Goal: Task Accomplishment & Management: Use online tool/utility

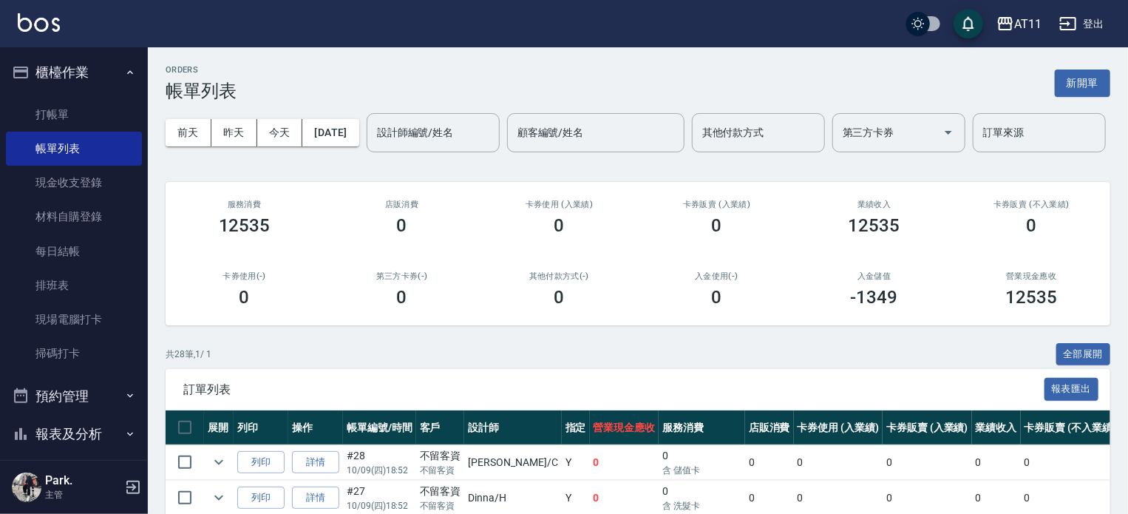
scroll to position [277, 0]
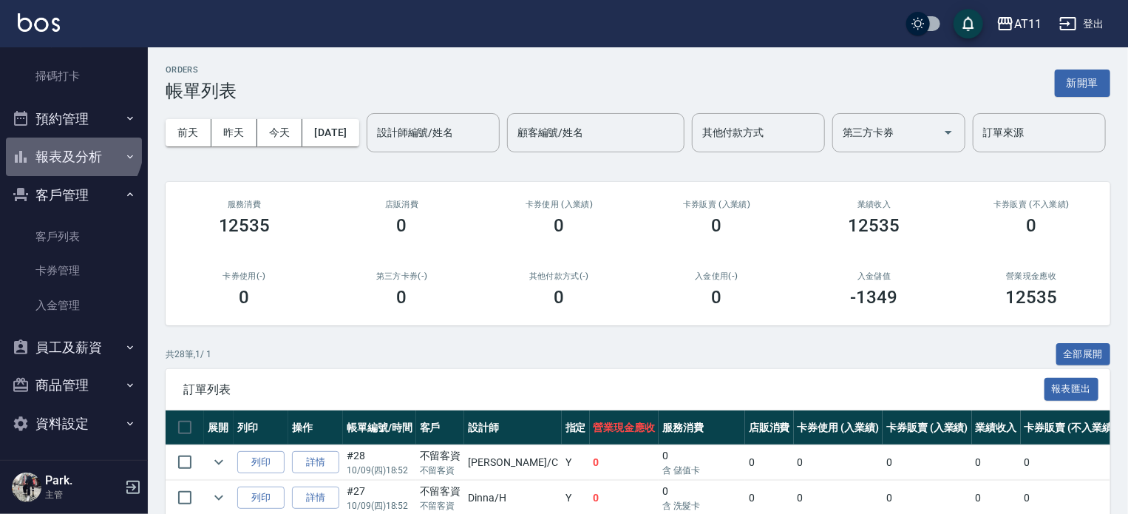
click at [71, 145] on button "報表及分析" at bounding box center [74, 156] width 136 height 38
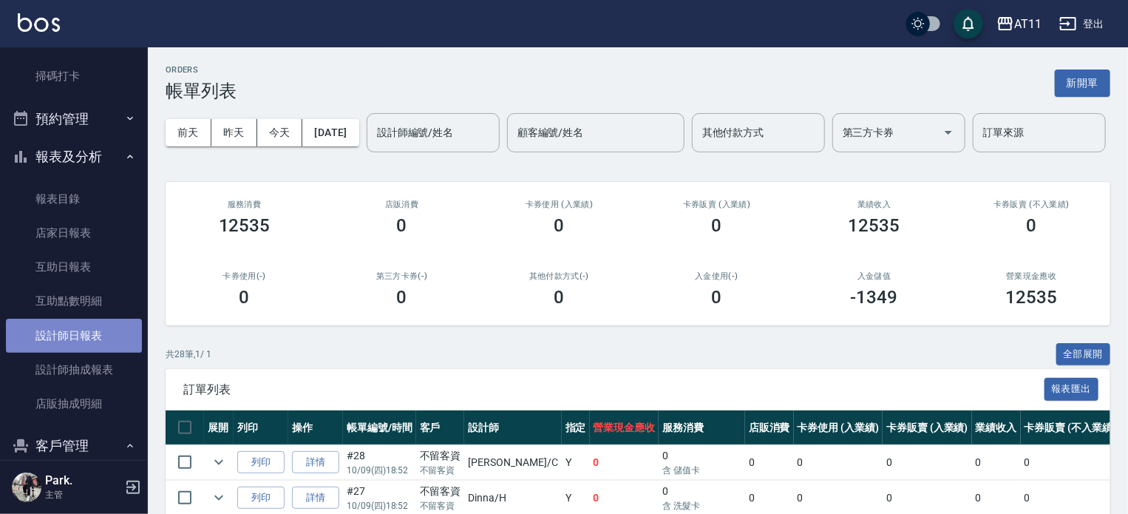
click at [80, 330] on link "設計師日報表" at bounding box center [74, 336] width 136 height 34
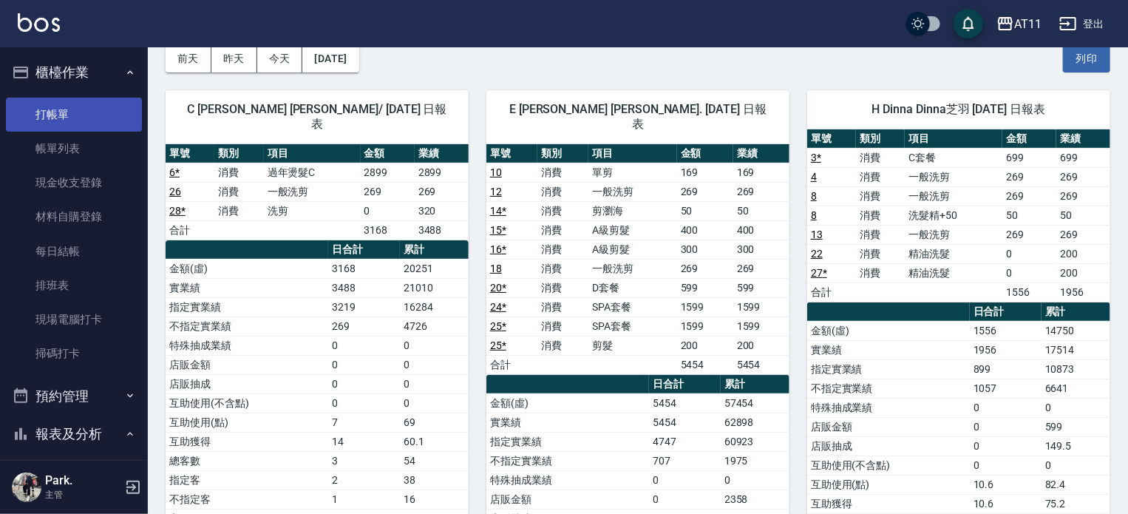
click at [52, 116] on link "打帳單" at bounding box center [74, 115] width 136 height 34
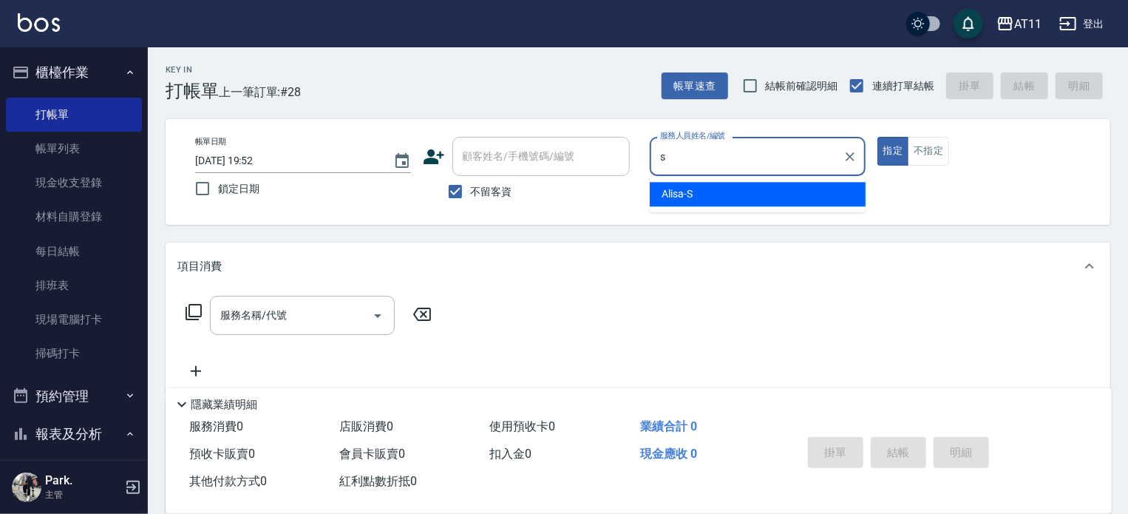
type input "Alisa-S"
type button "true"
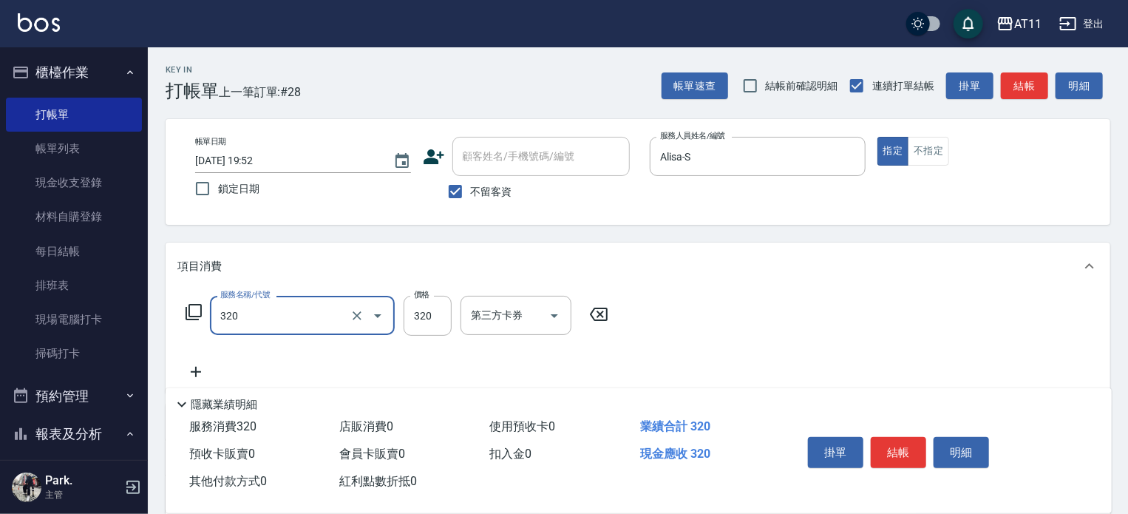
type input "洗剪(320)"
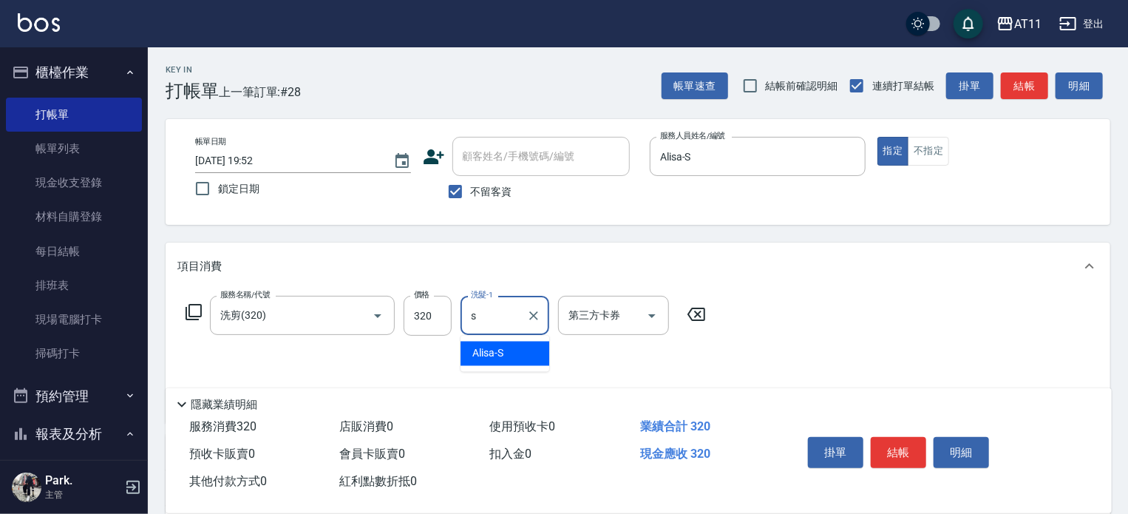
type input "Alisa-S"
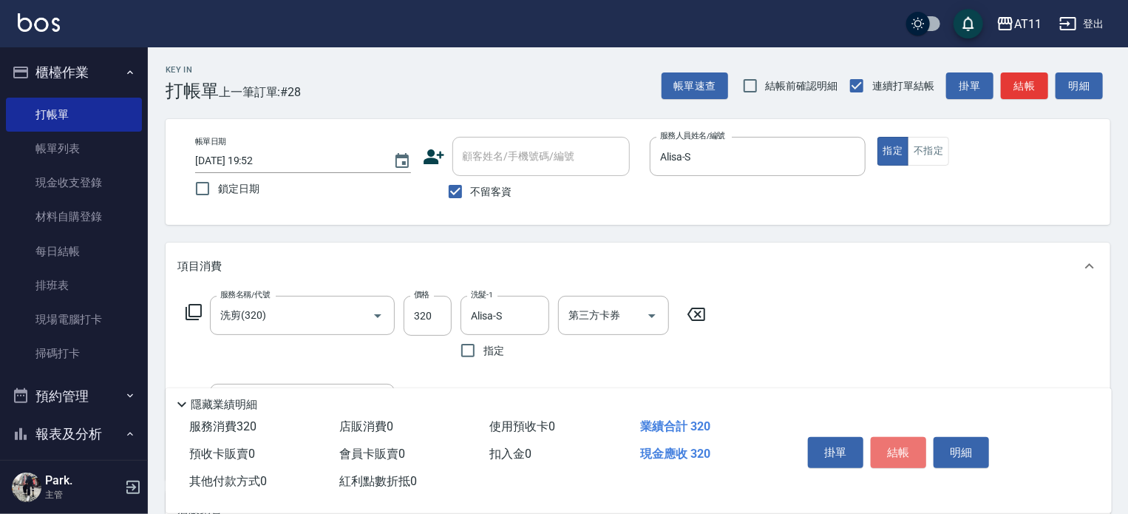
drag, startPoint x: 891, startPoint y: 454, endPoint x: 817, endPoint y: 377, distance: 107.1
click at [888, 439] on button "結帳" at bounding box center [898, 452] width 55 height 31
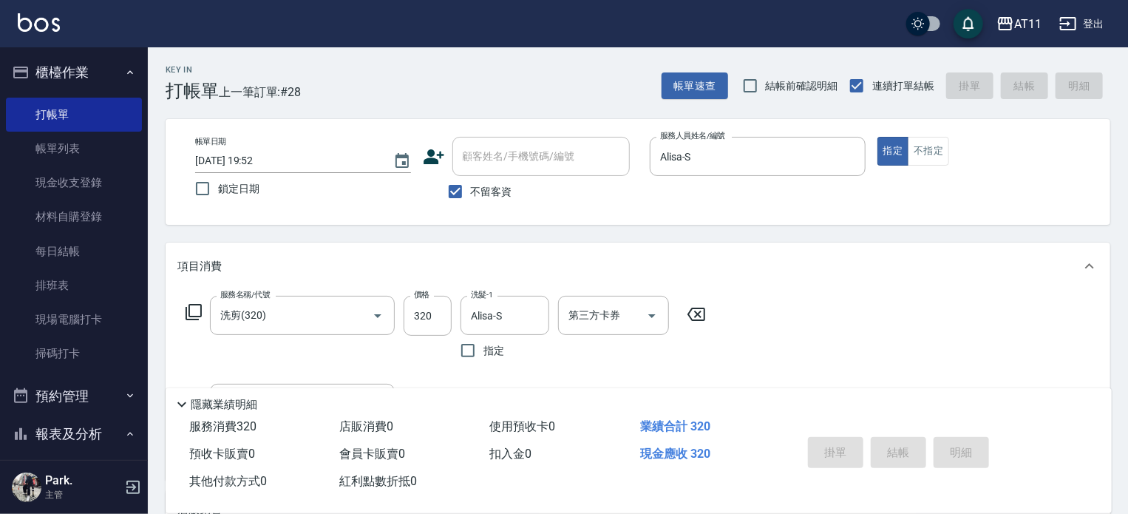
type input "2025/10/09 19:54"
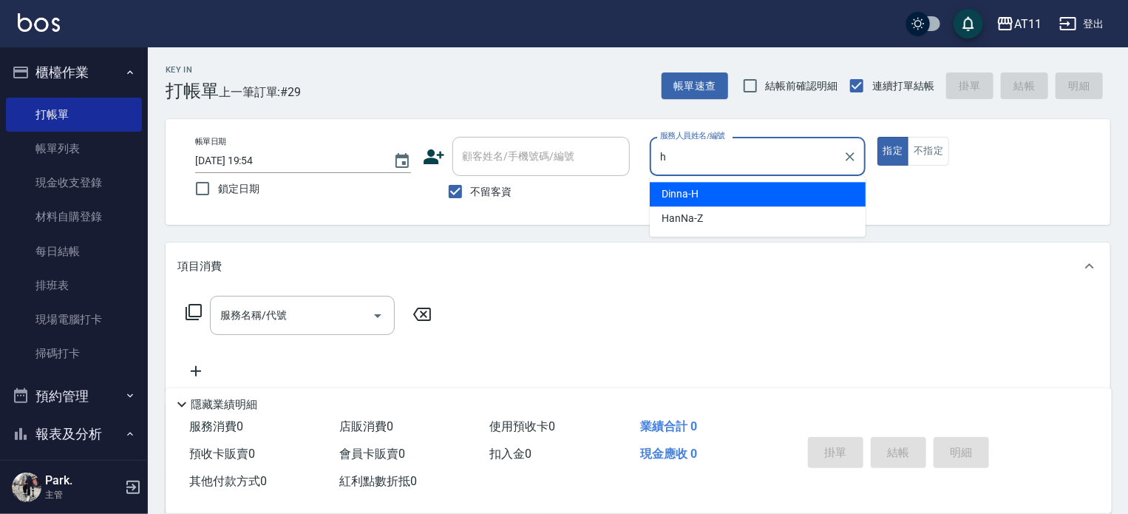
type input "Dinna-H"
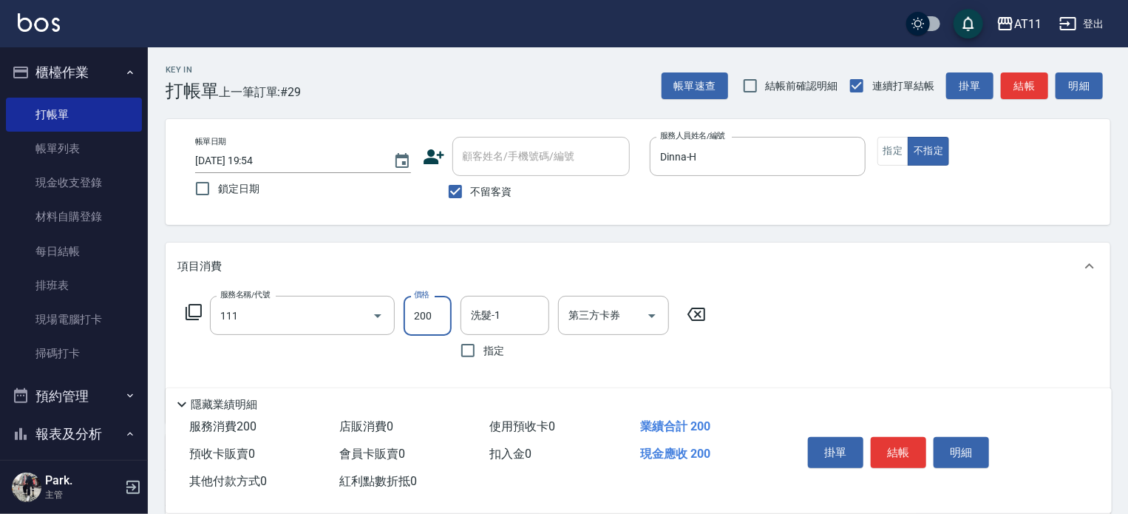
type input "精油洗髮(111)"
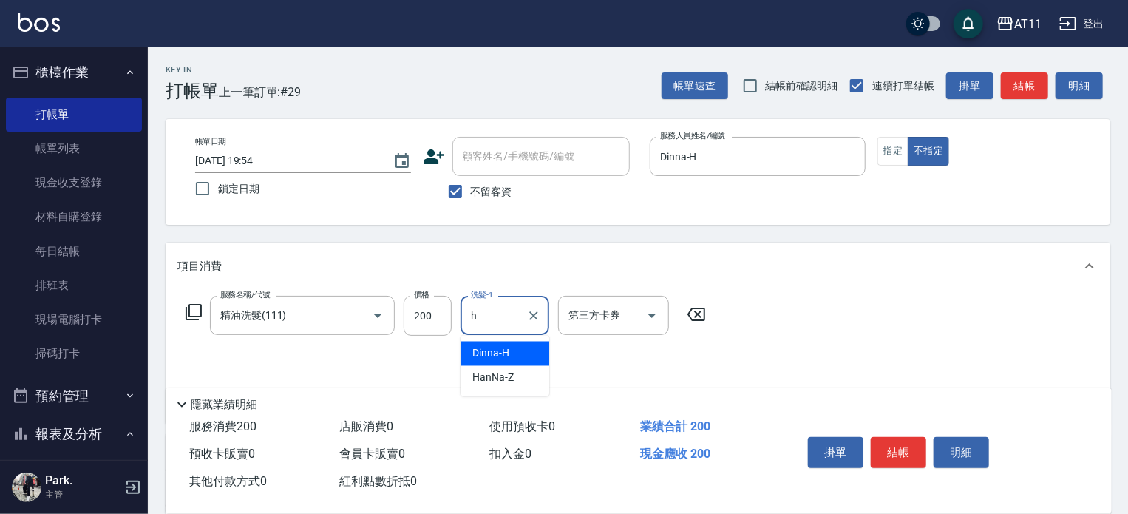
type input "Dinna-H"
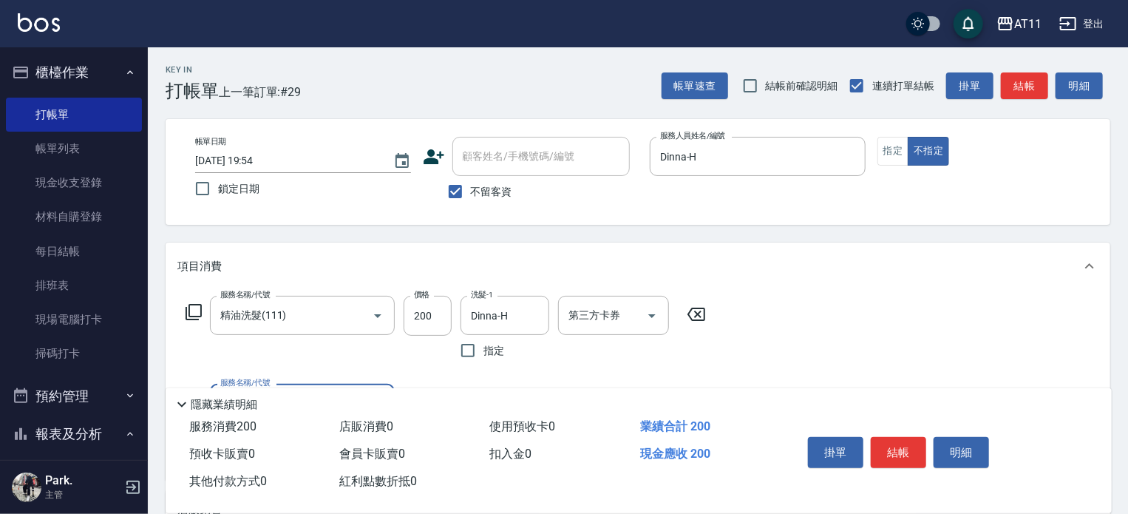
drag, startPoint x: 902, startPoint y: 446, endPoint x: 882, endPoint y: 412, distance: 39.4
click at [896, 437] on button "結帳" at bounding box center [898, 452] width 55 height 31
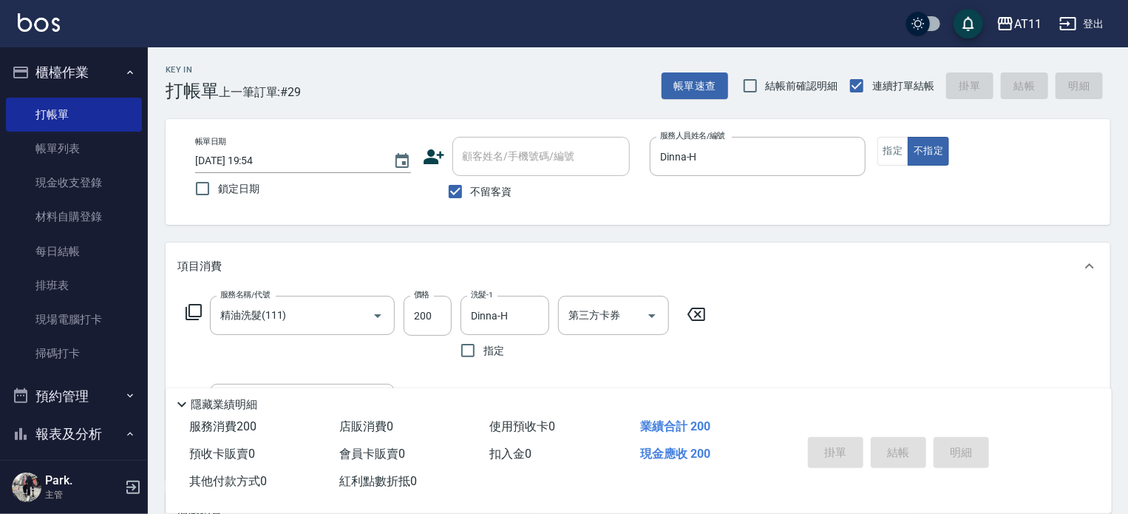
type input "2025/10/09 19:55"
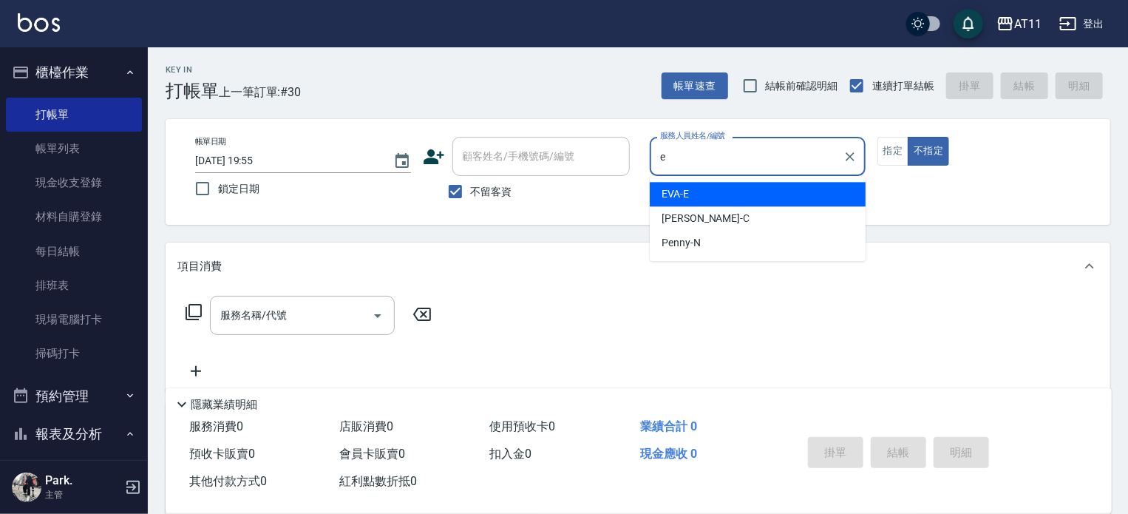
type input "EVA-E"
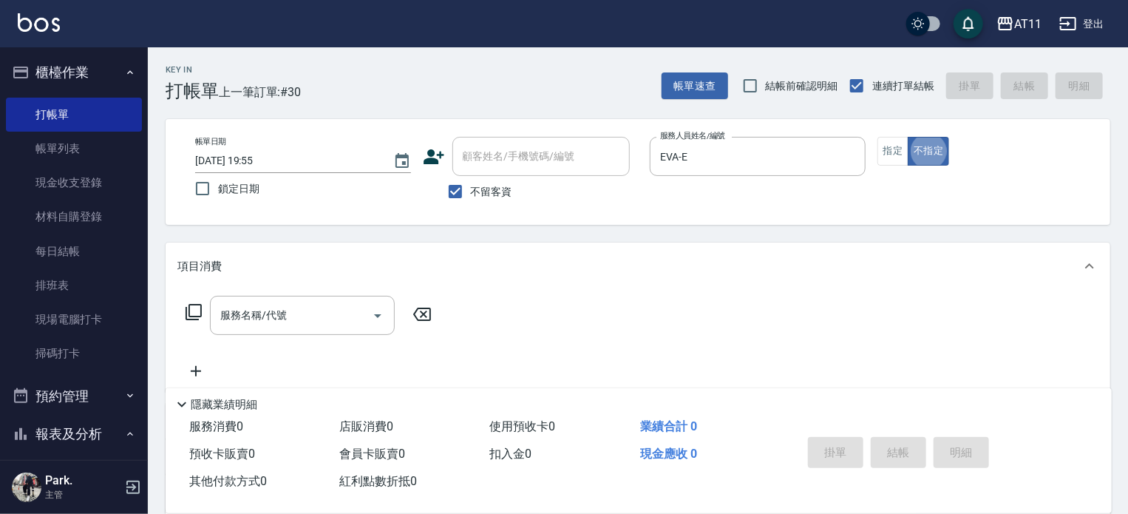
type button "false"
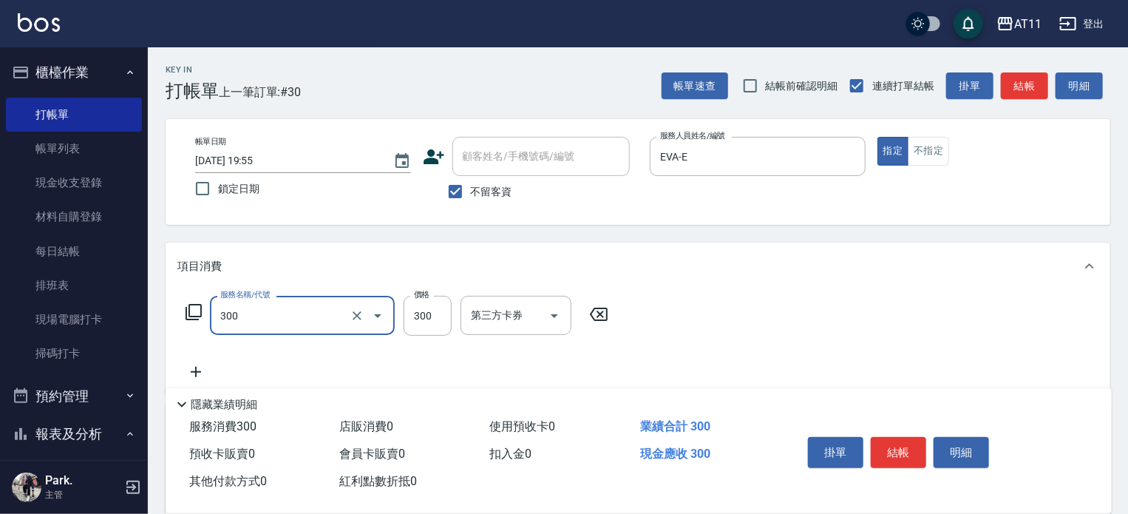
type input "A級剪髮(300)"
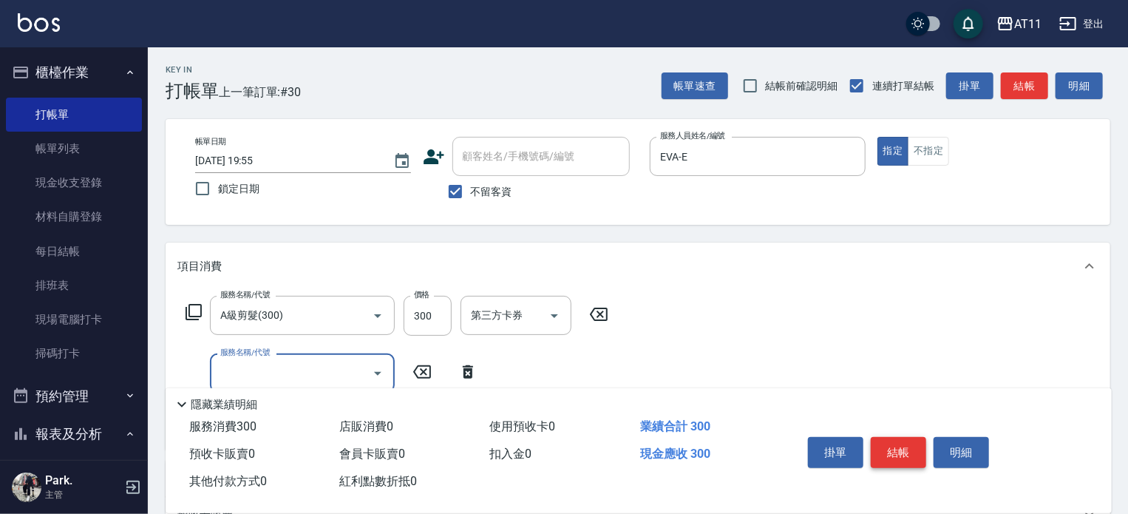
click at [903, 444] on button "結帳" at bounding box center [898, 452] width 55 height 31
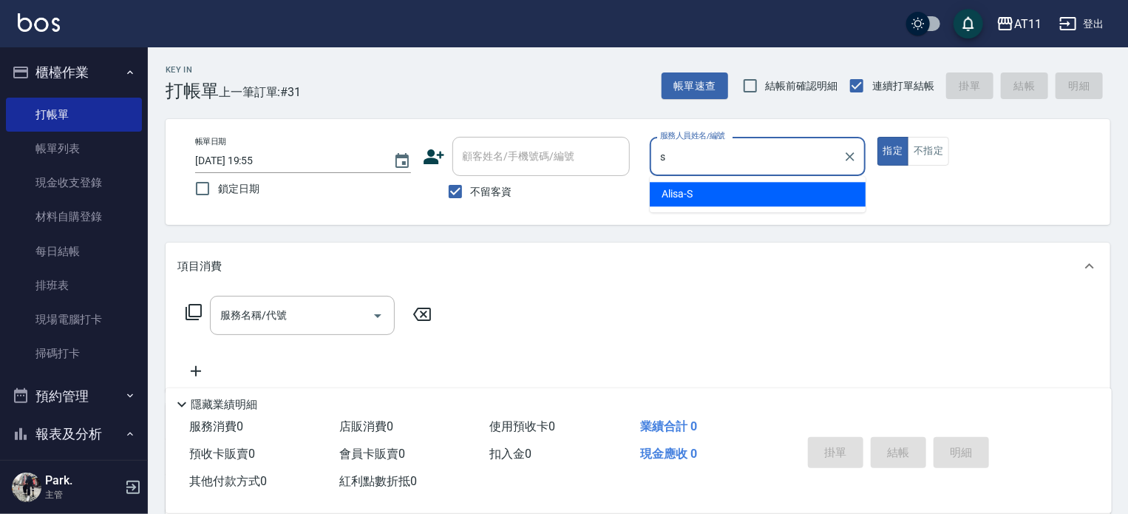
type input "Alisa-S"
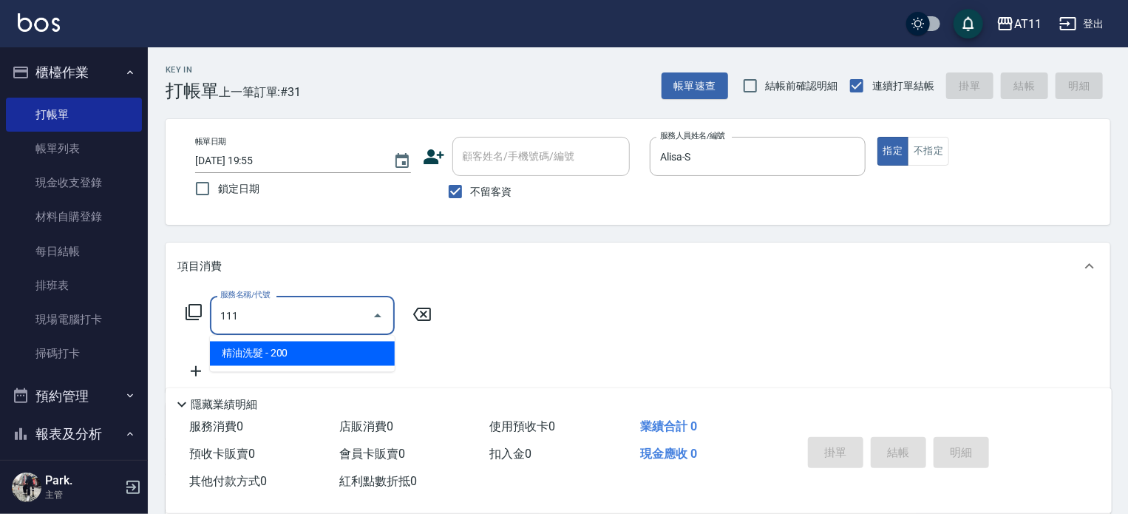
type input "精油洗髮(111)"
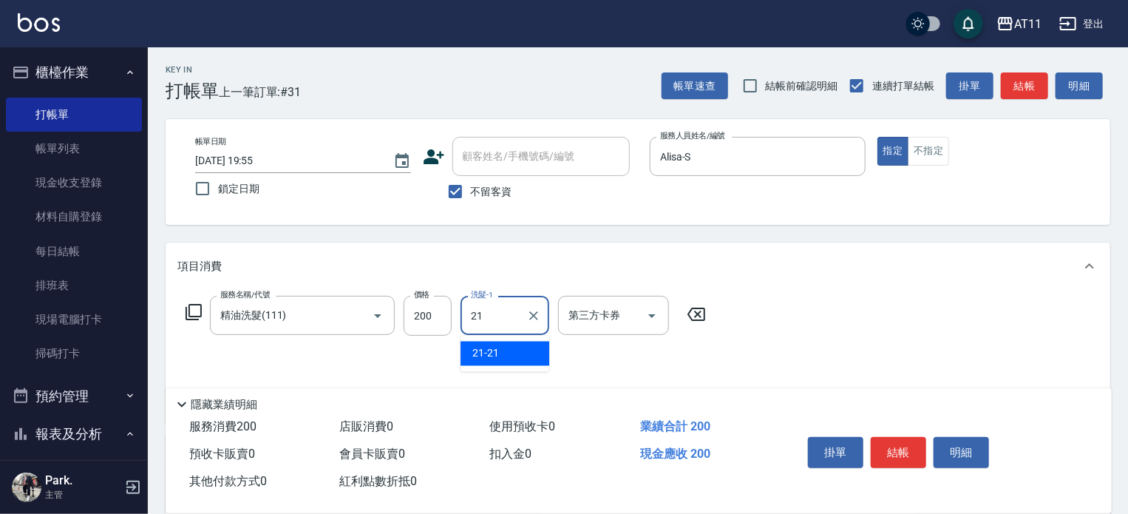
type input "21-21"
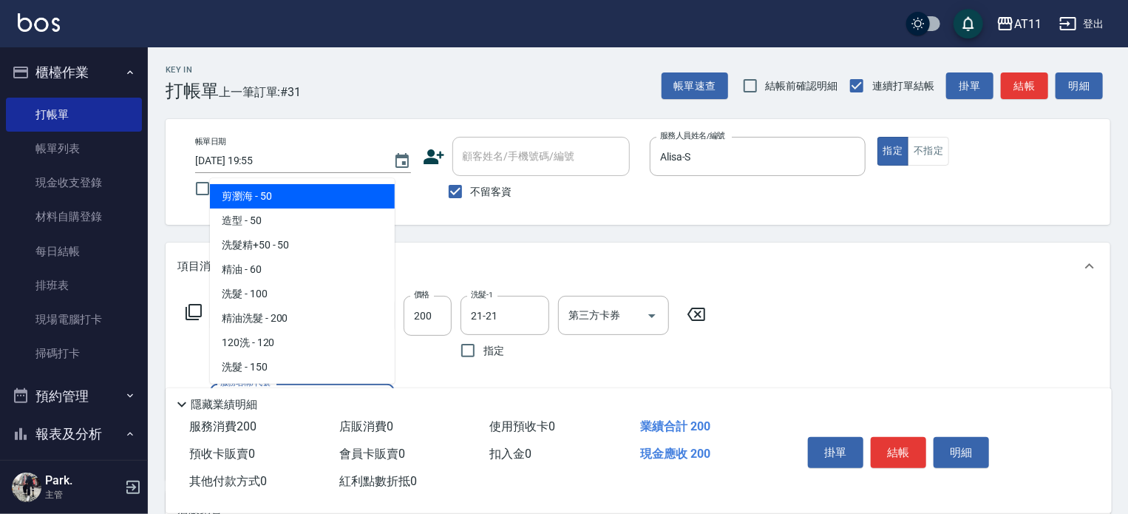
type input "剪瀏海(0050)"
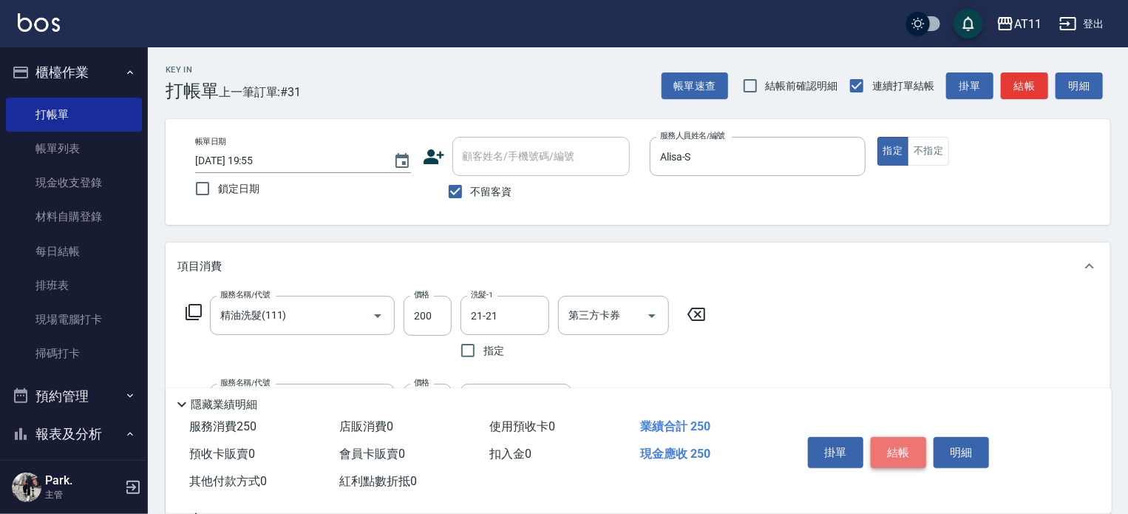
click at [902, 443] on button "結帳" at bounding box center [898, 452] width 55 height 31
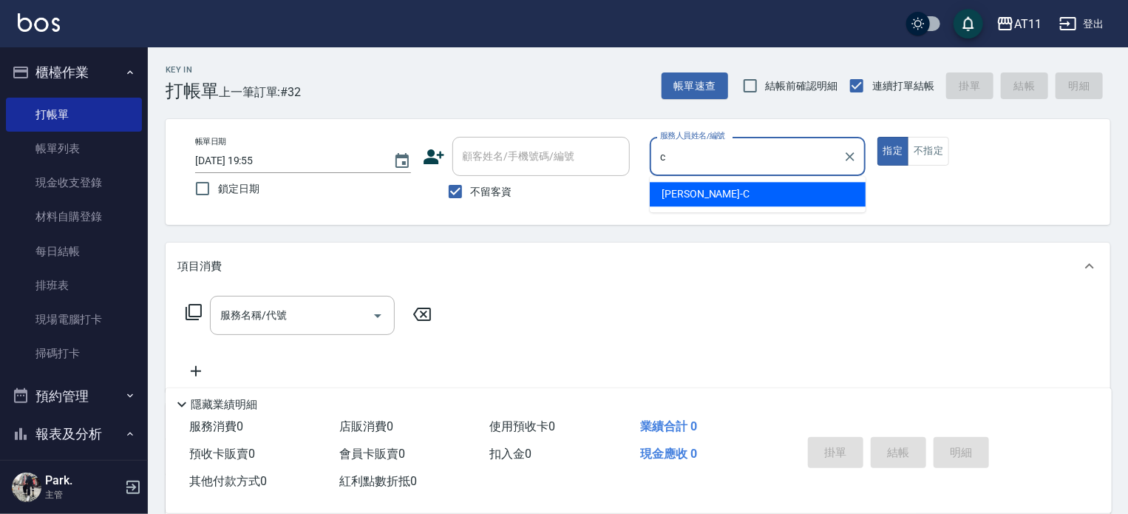
type input "Connie-C"
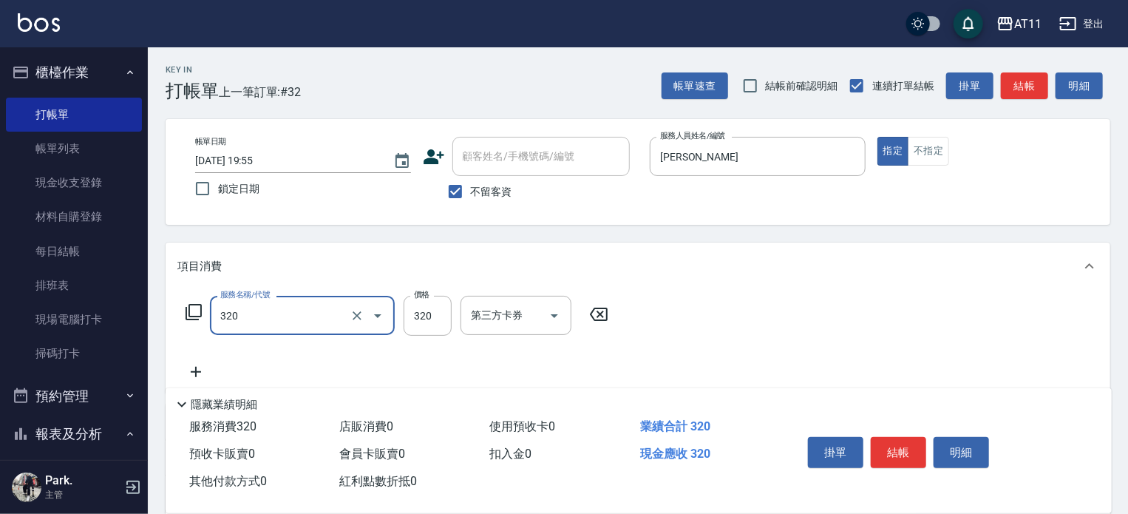
type input "洗剪(320)"
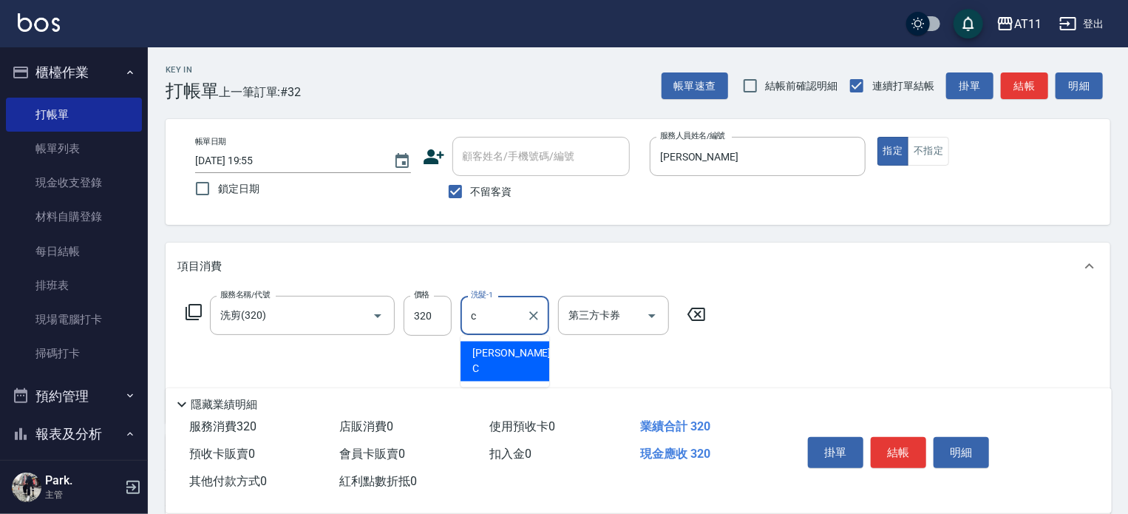
type input "Connie-C"
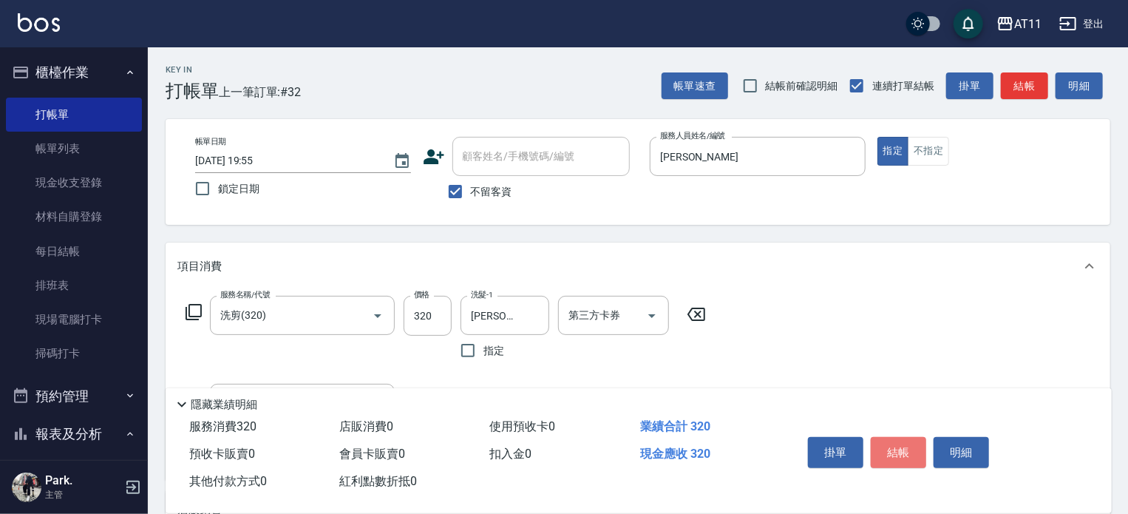
drag, startPoint x: 887, startPoint y: 443, endPoint x: 885, endPoint y: 435, distance: 8.3
click at [888, 443] on button "結帳" at bounding box center [898, 452] width 55 height 31
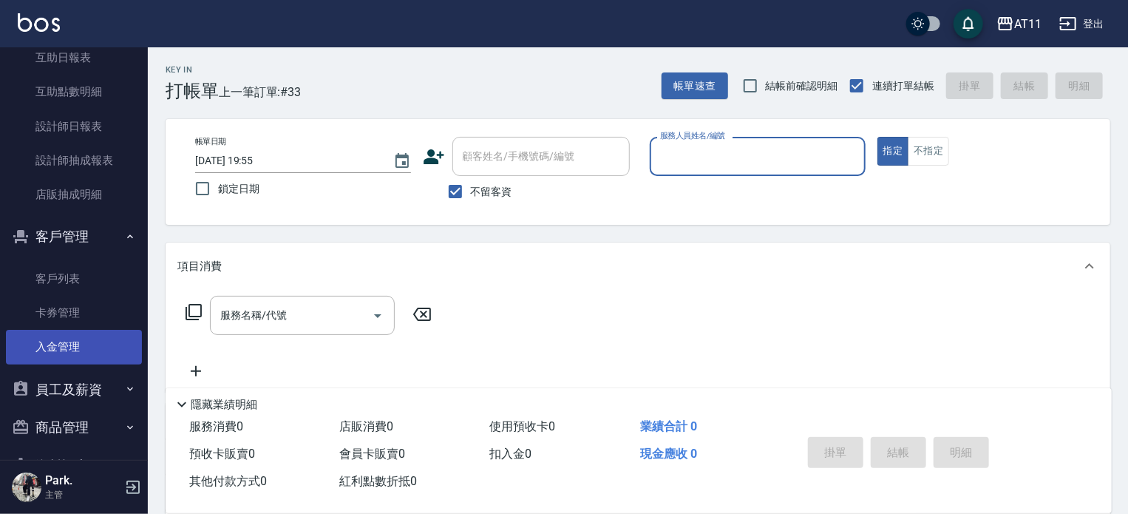
scroll to position [517, 0]
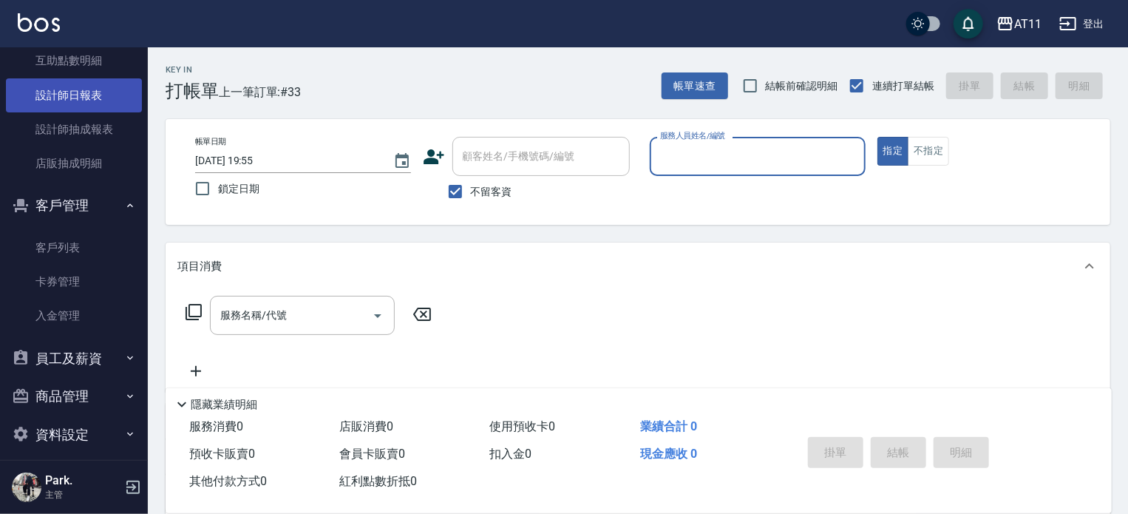
click at [86, 101] on link "設計師日報表" at bounding box center [74, 95] width 136 height 34
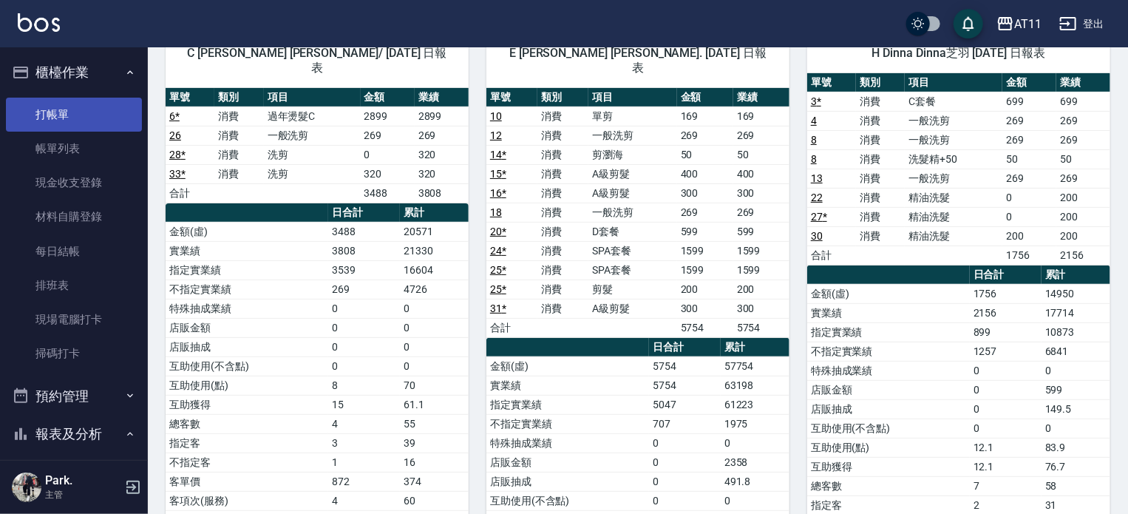
click at [85, 125] on link "打帳單" at bounding box center [74, 115] width 136 height 34
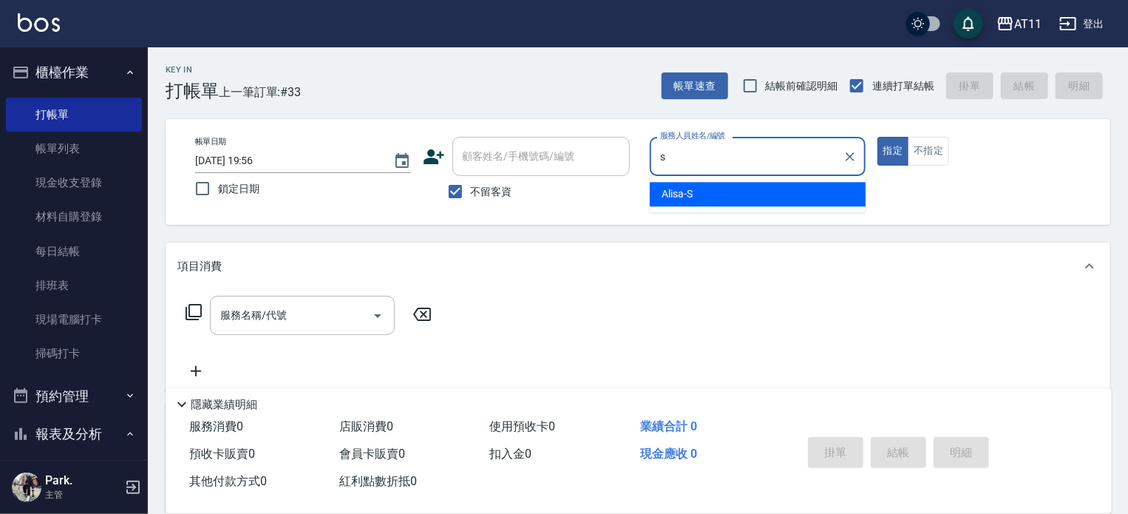
type input "Alisa-S"
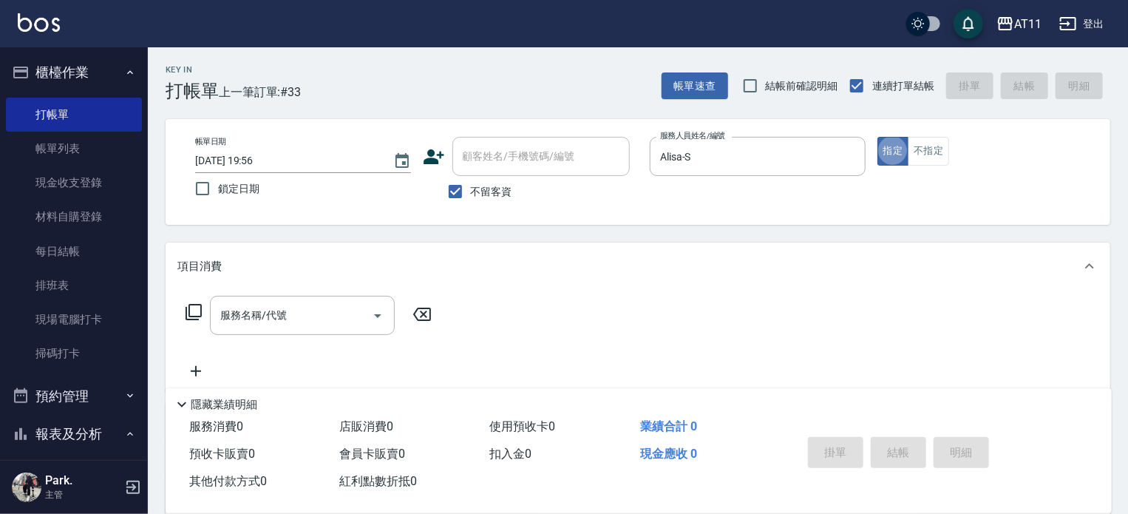
type button "true"
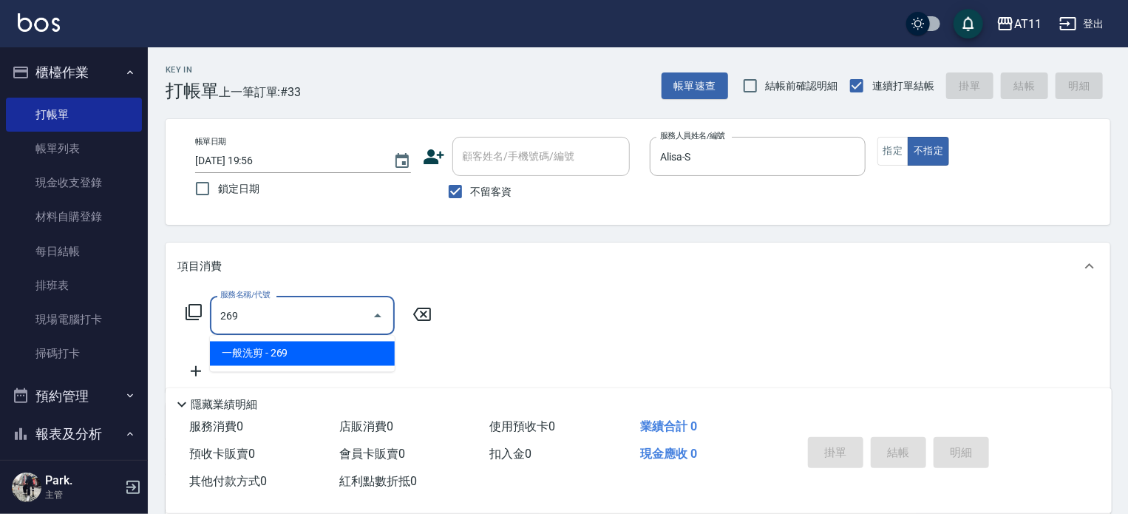
type input "一般洗剪(269)"
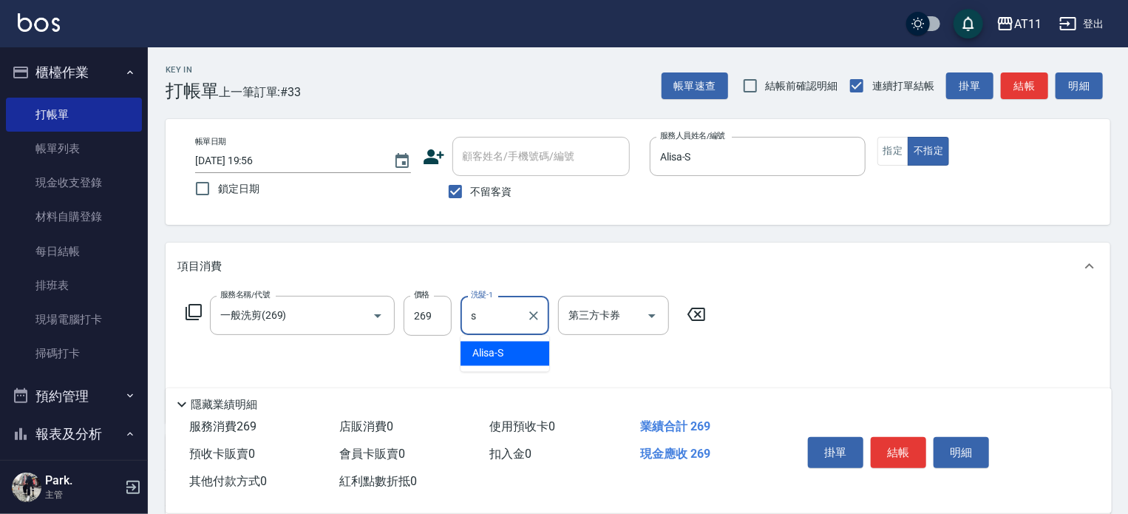
type input "Alisa-S"
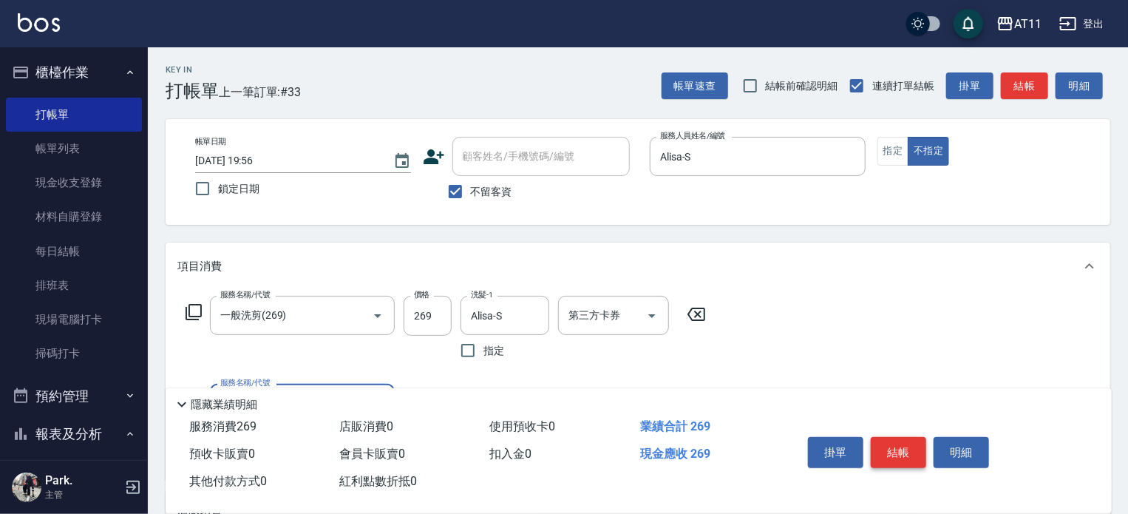
click at [896, 448] on button "結帳" at bounding box center [898, 452] width 55 height 31
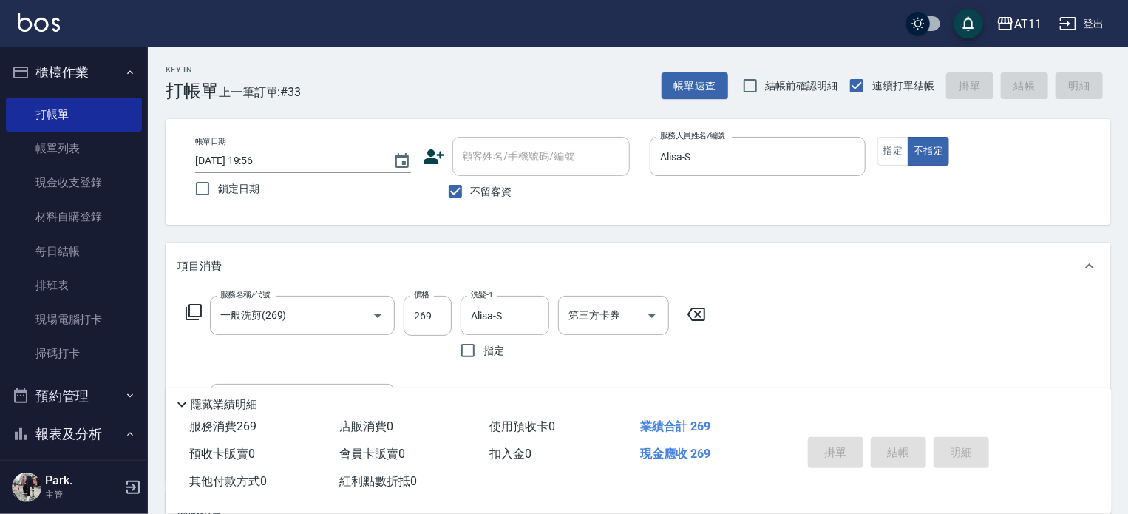
type input "2025/10/09 20:21"
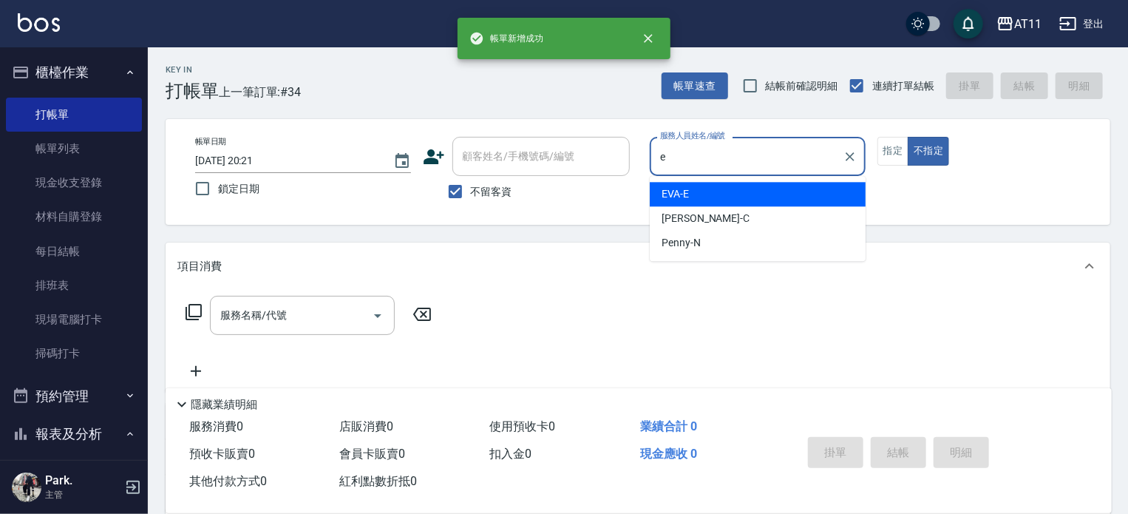
type input "EVA-E"
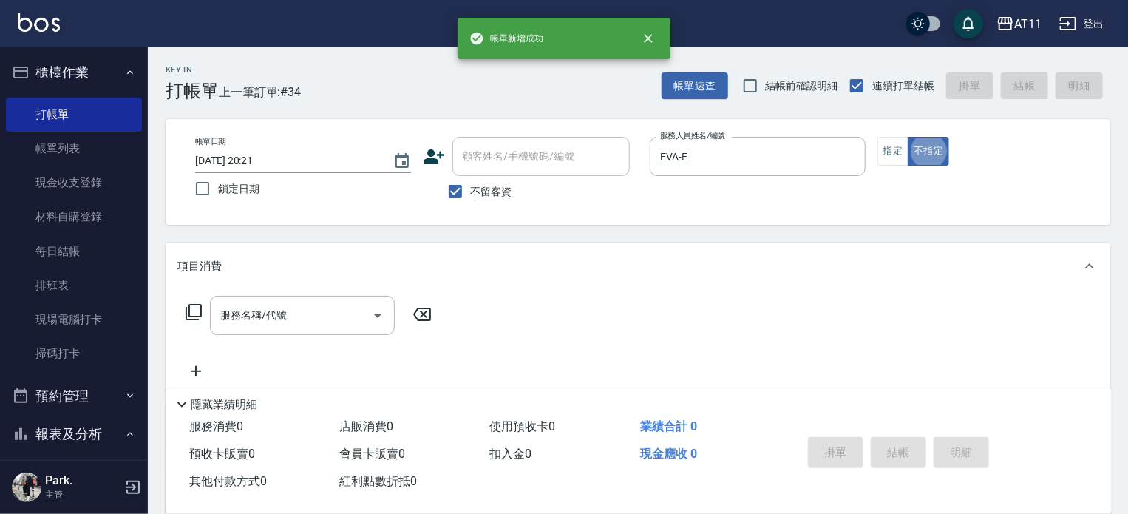
type button "false"
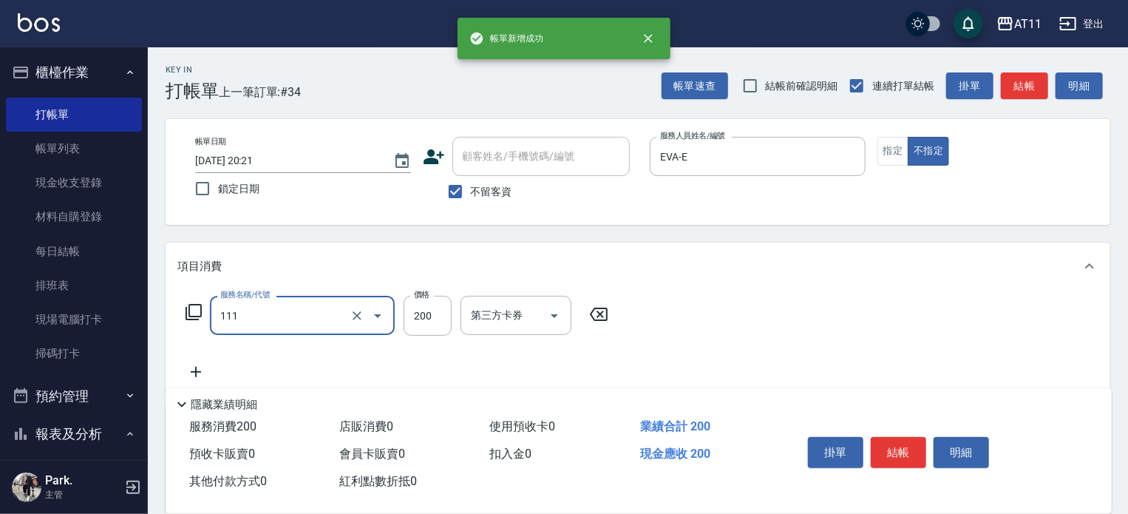
type input "精油洗髮(111)"
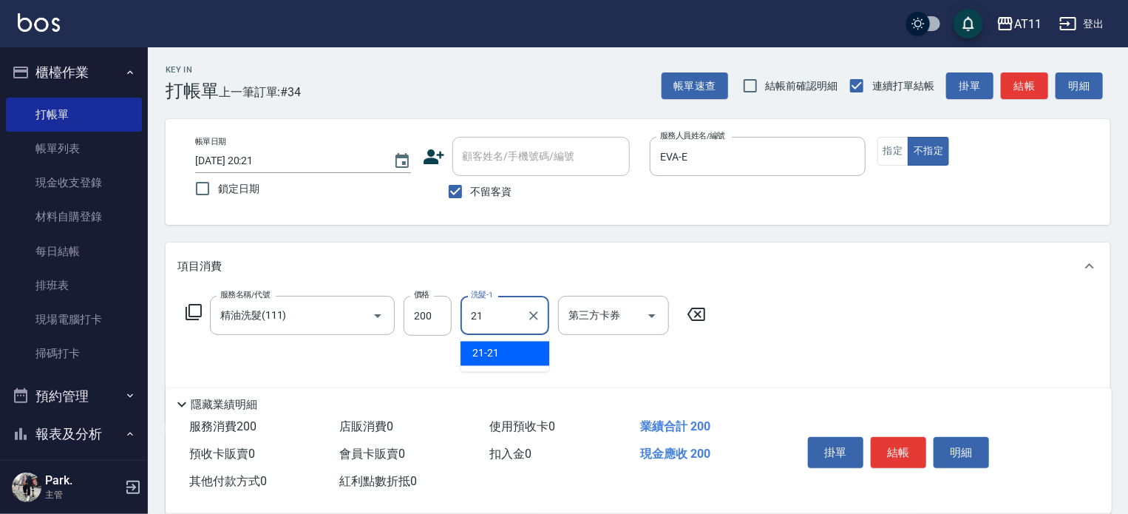
type input "21-21"
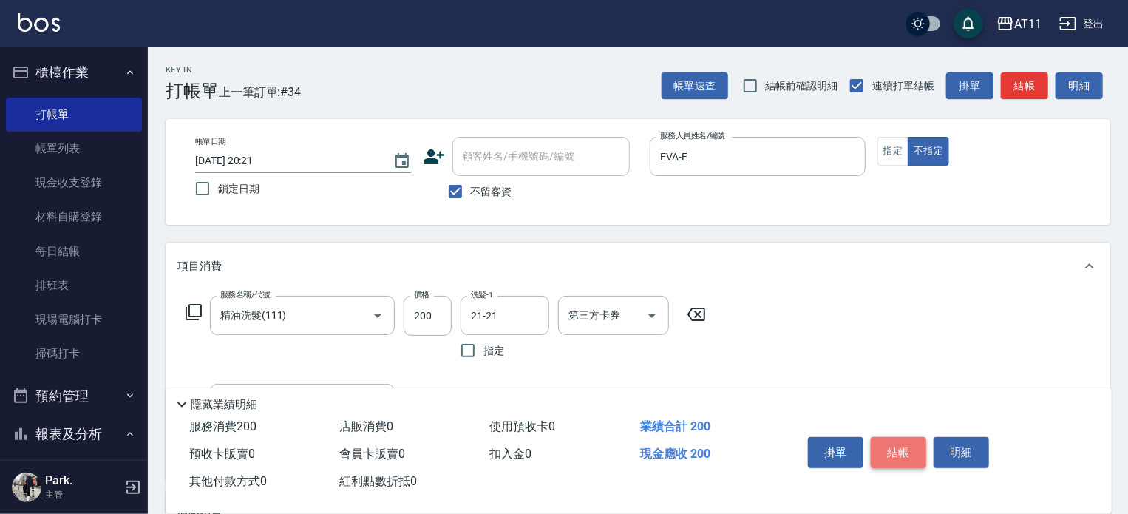
click at [899, 447] on button "結帳" at bounding box center [898, 452] width 55 height 31
type input "2025/10/09 20:22"
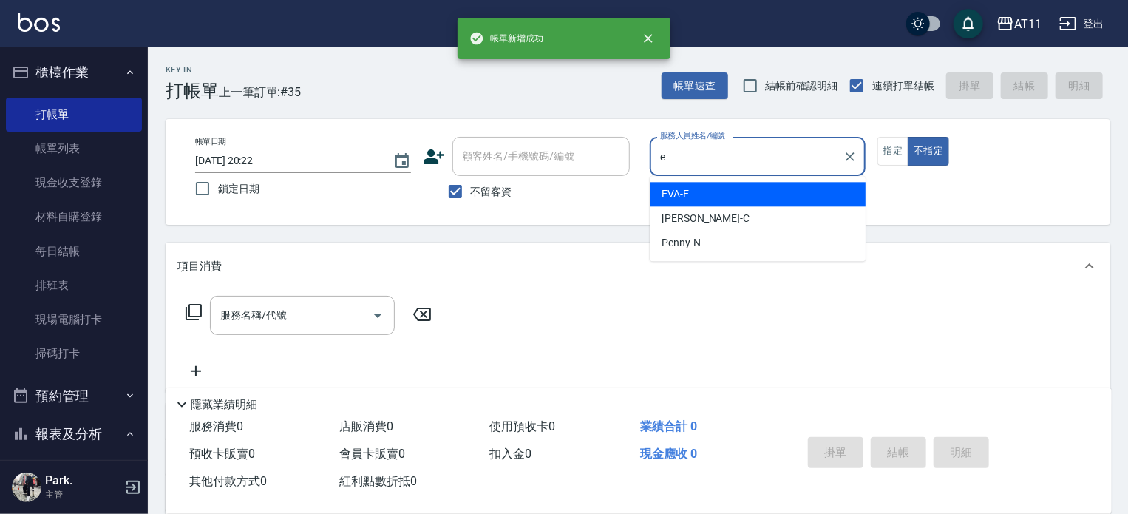
type input "EVA-E"
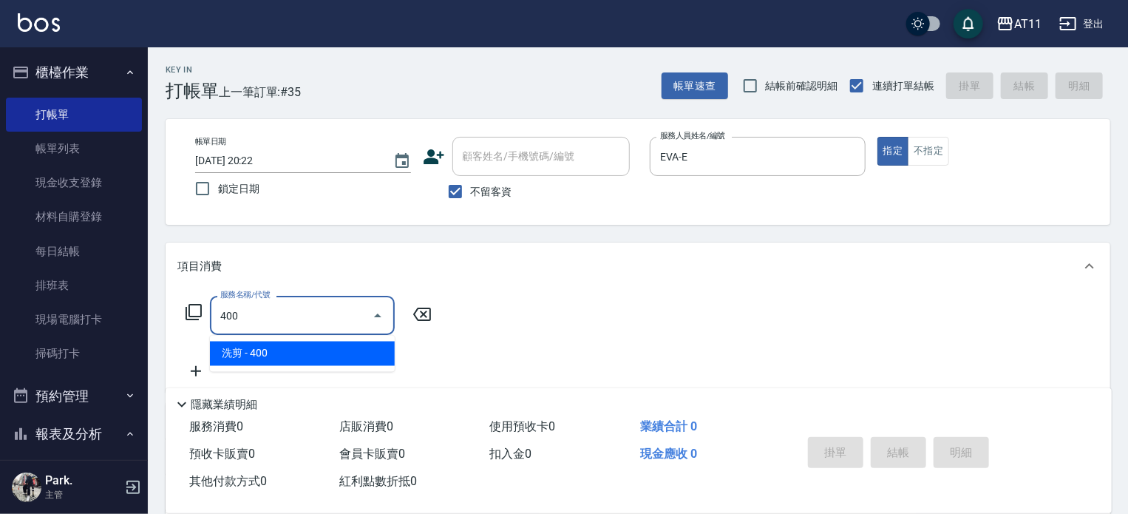
type input "洗剪(400)"
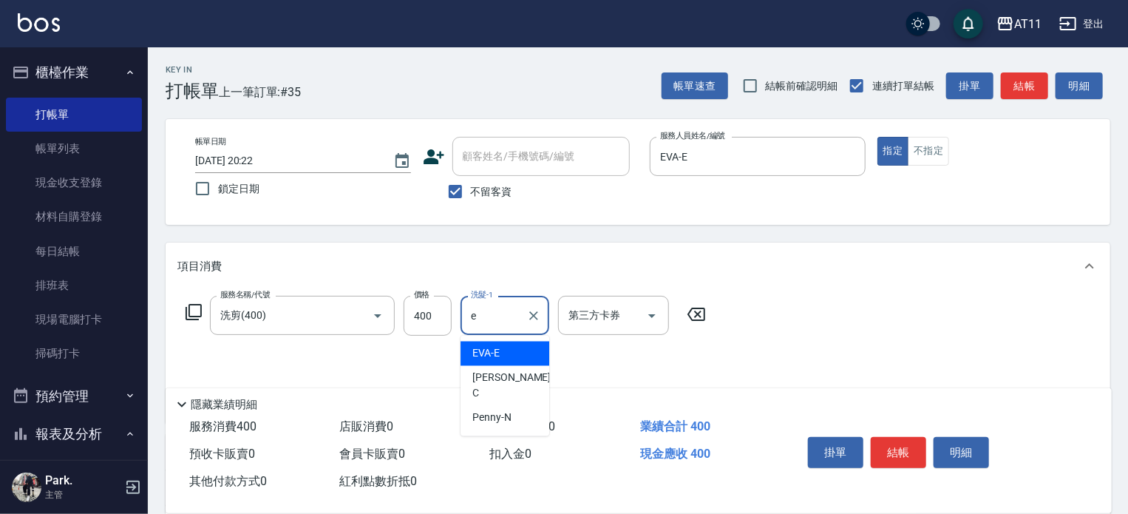
type input "EVA-E"
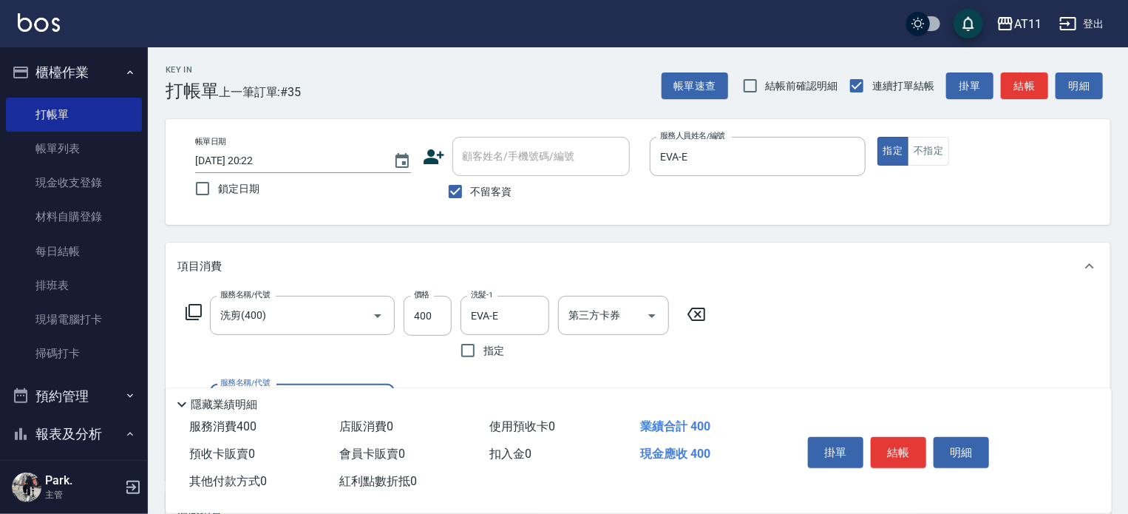
drag, startPoint x: 896, startPoint y: 446, endPoint x: 902, endPoint y: 455, distance: 10.5
click at [901, 452] on button "結帳" at bounding box center [898, 452] width 55 height 31
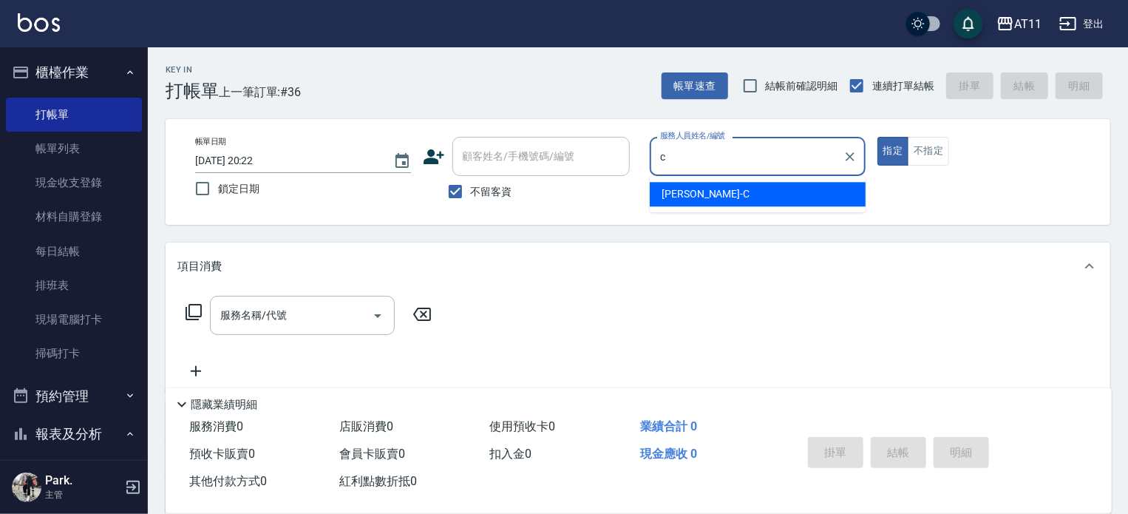
type input "Connie-C"
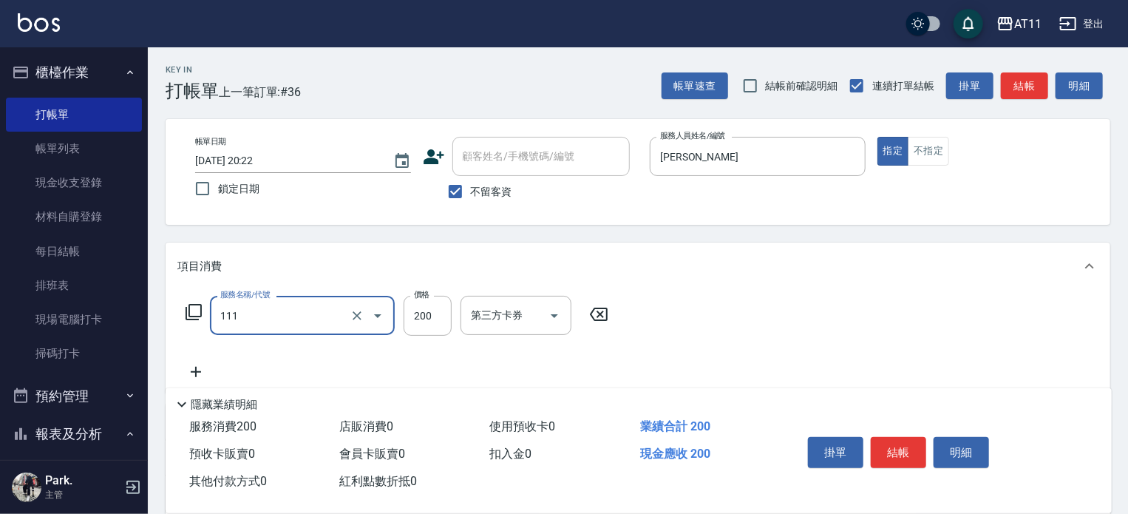
type input "精油洗髮(111)"
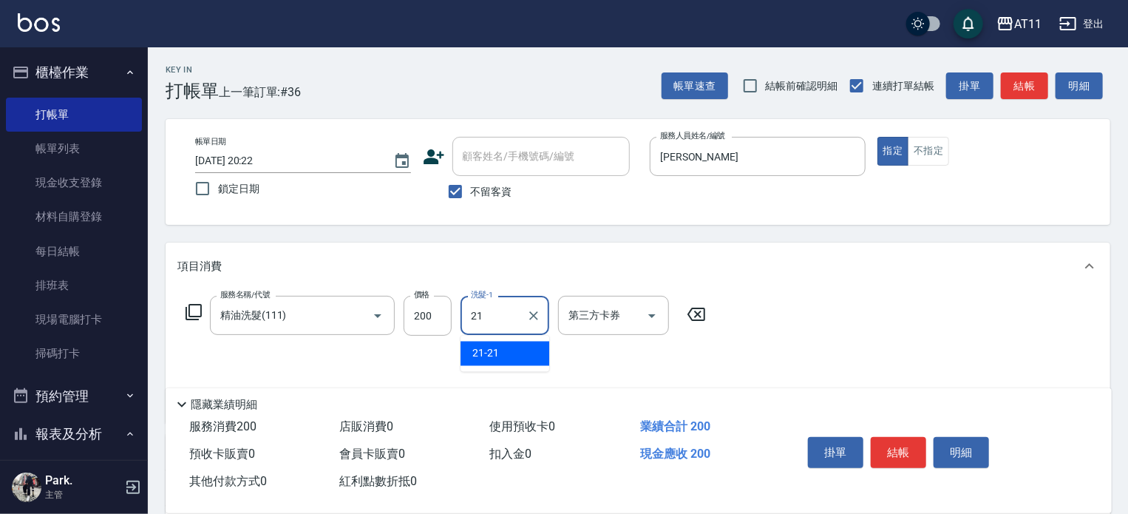
type input "21-21"
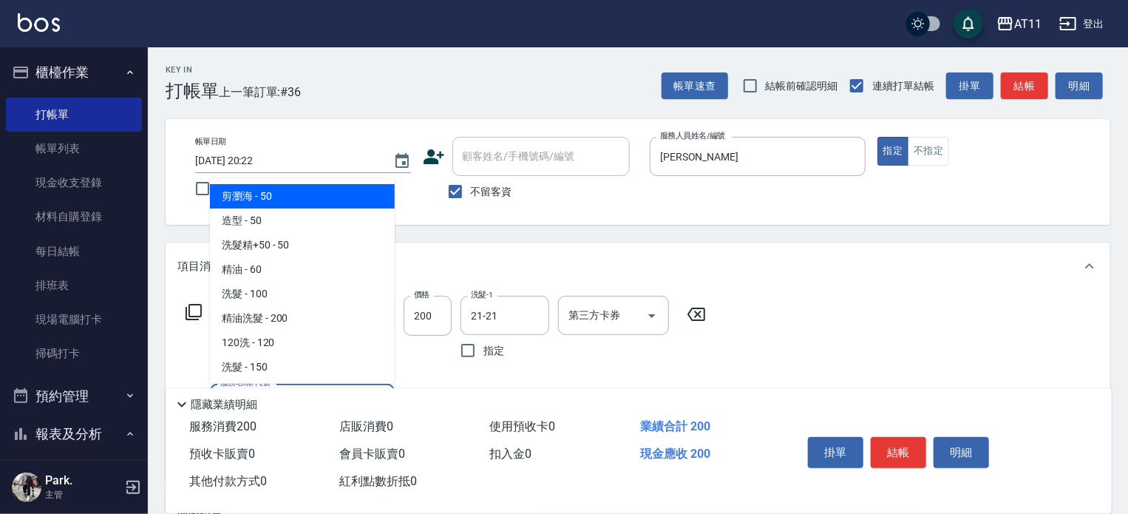
type input "剪瀏海(0050)"
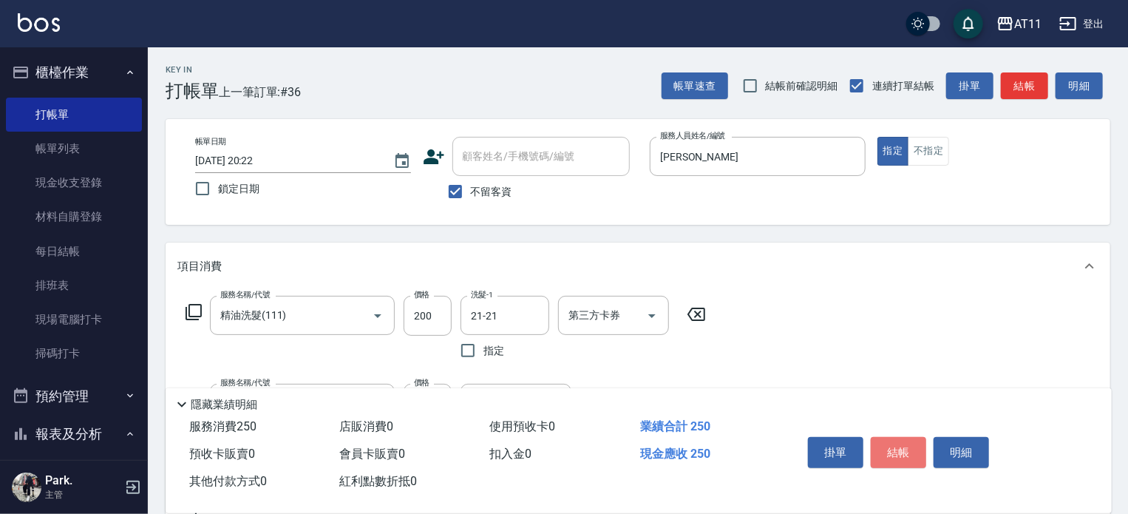
click at [902, 455] on button "結帳" at bounding box center [898, 452] width 55 height 31
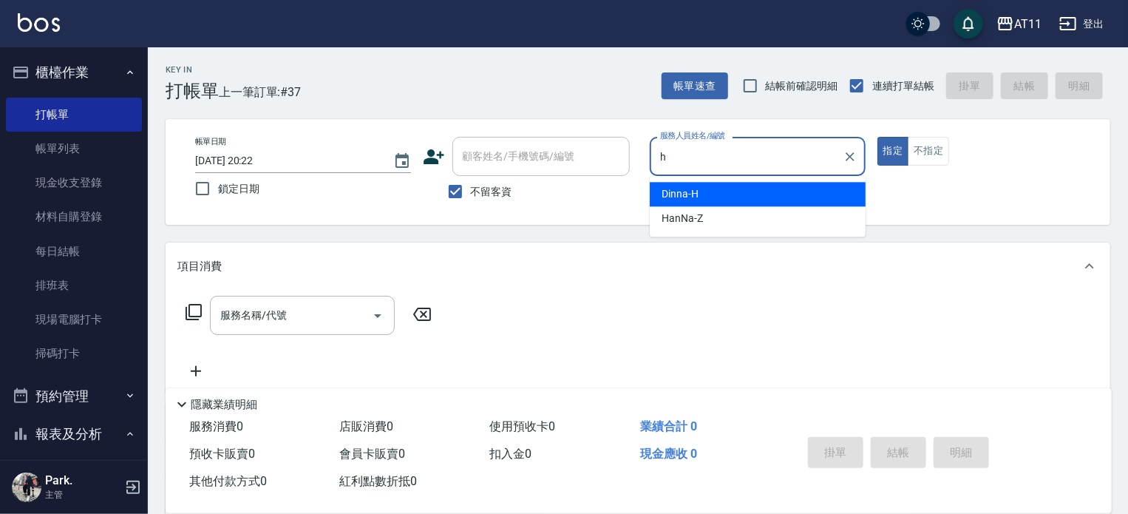
type input "Dinna-H"
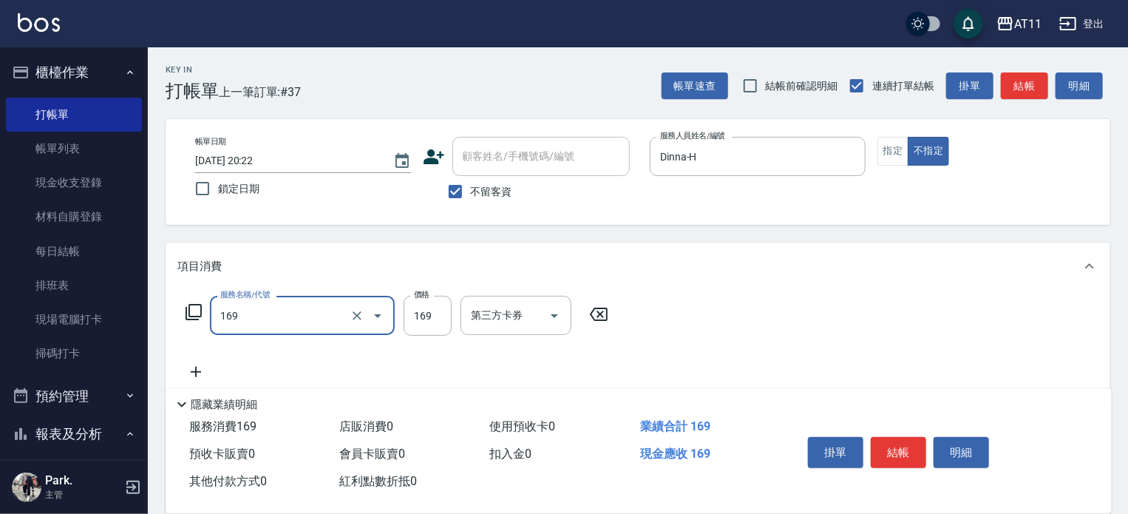
type input "單剪(169)"
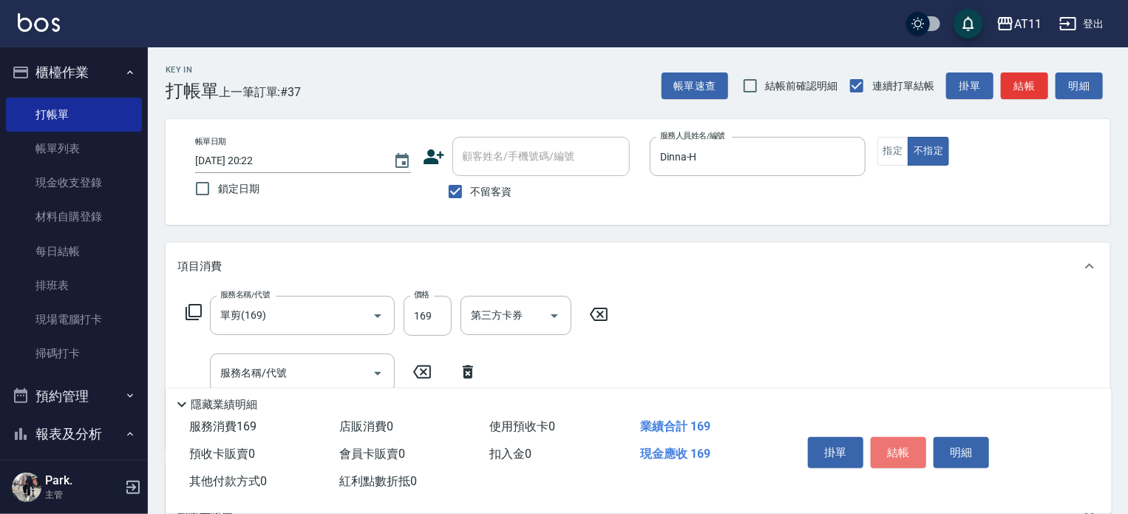
click at [902, 455] on button "結帳" at bounding box center [898, 452] width 55 height 31
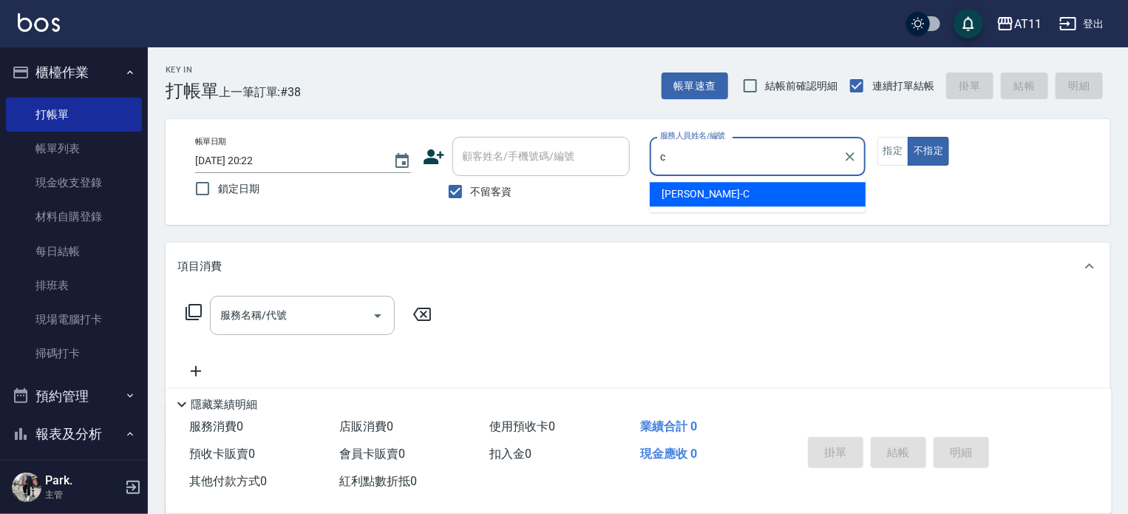
type input "Connie-C"
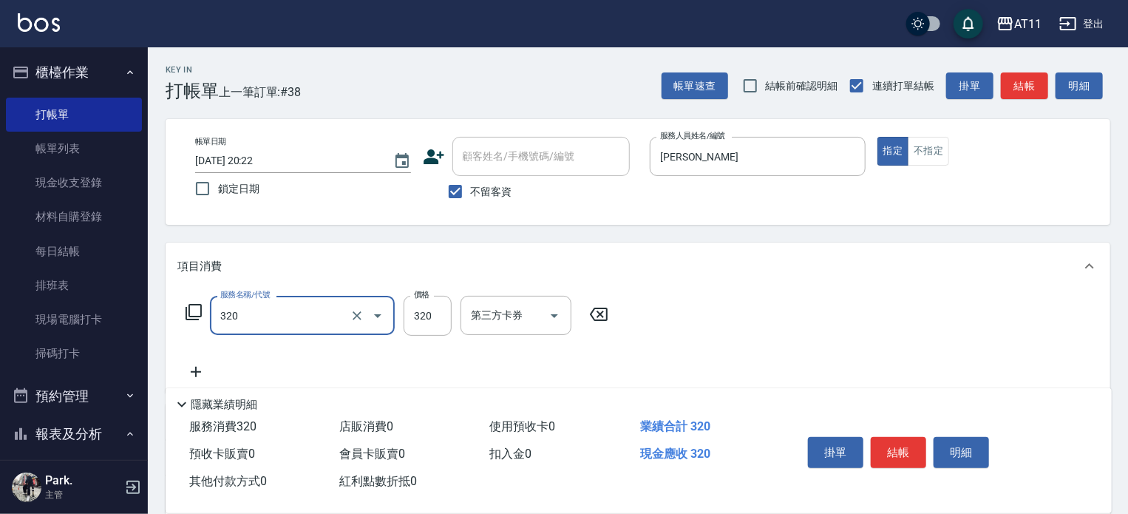
type input "洗剪(320)"
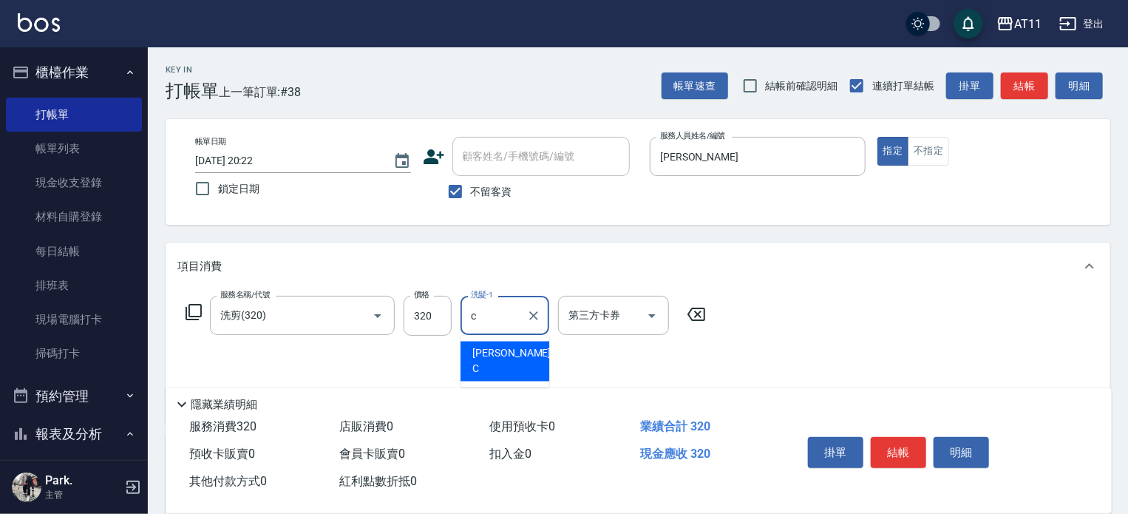
type input "Connie-C"
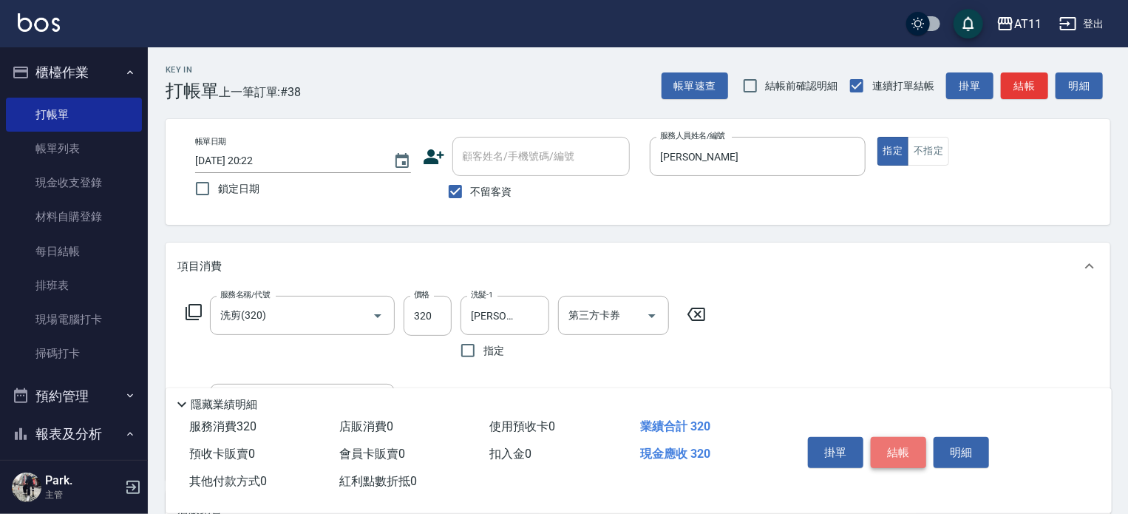
click at [902, 446] on button "結帳" at bounding box center [898, 452] width 55 height 31
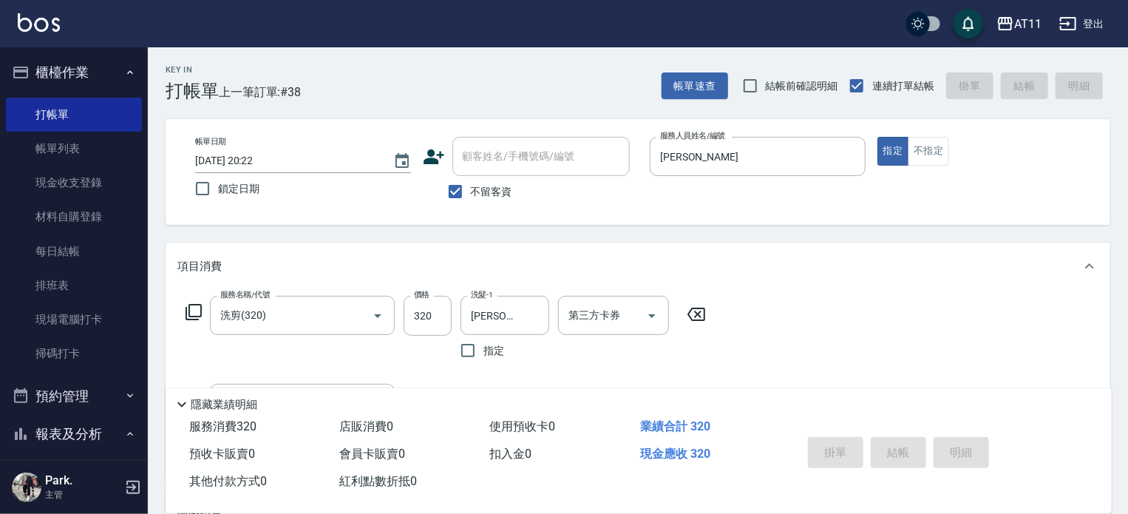
type input "2025/10/09 20:44"
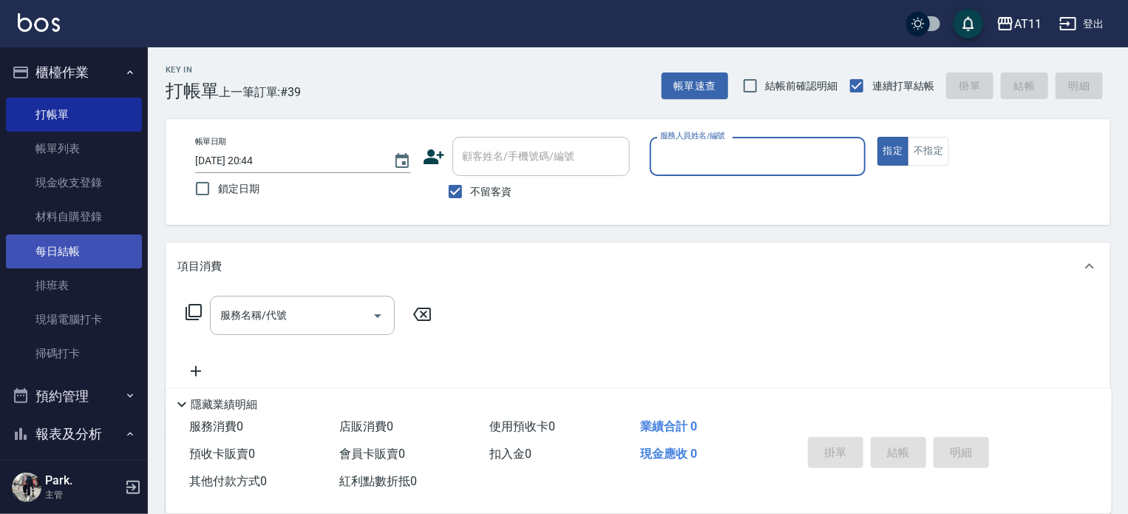
click at [59, 249] on link "每日結帳" at bounding box center [74, 251] width 136 height 34
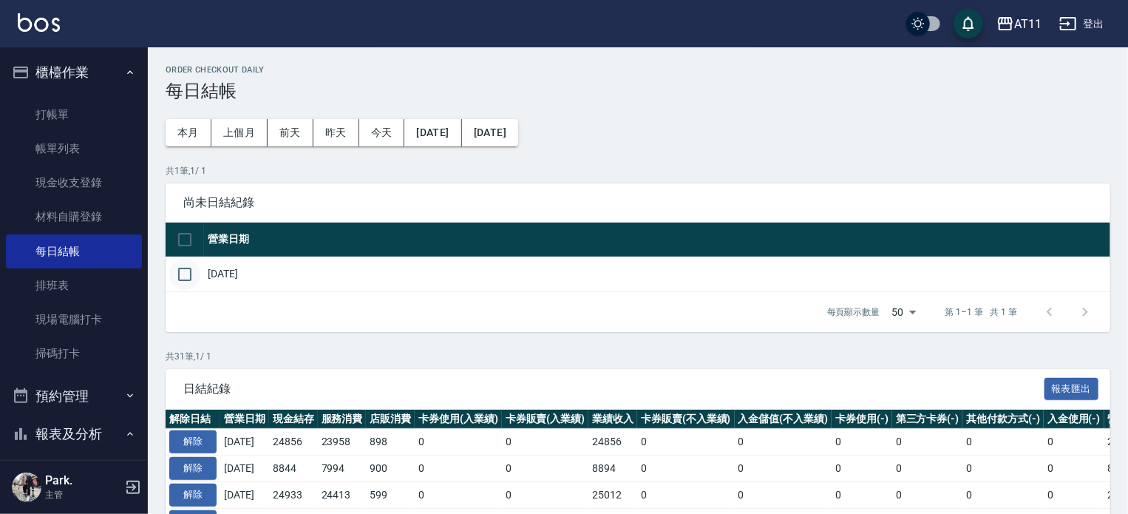
click at [185, 274] on input "checkbox" at bounding box center [184, 274] width 31 height 31
checkbox input "true"
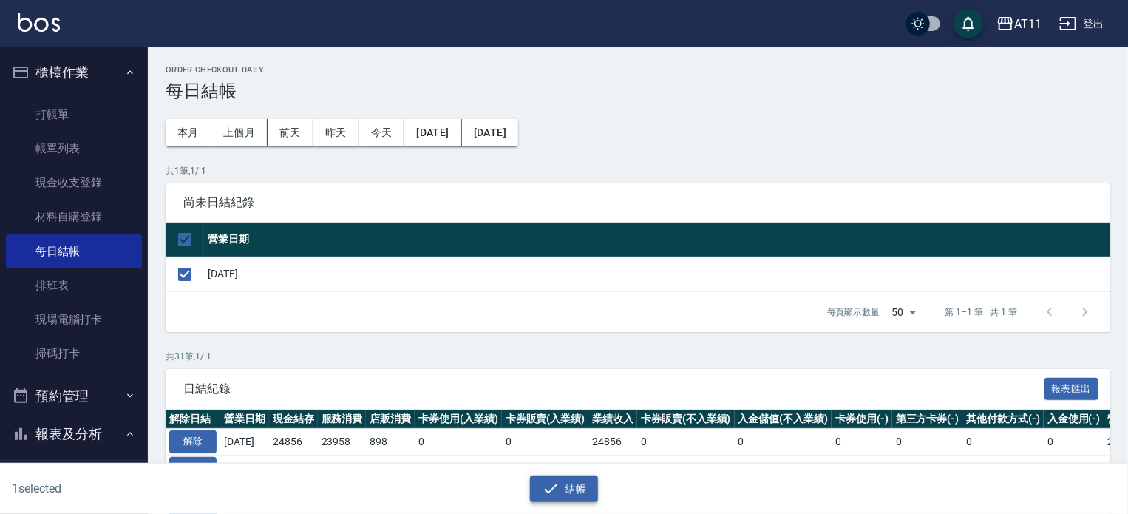
click at [558, 490] on icon "button" at bounding box center [551, 489] width 18 height 18
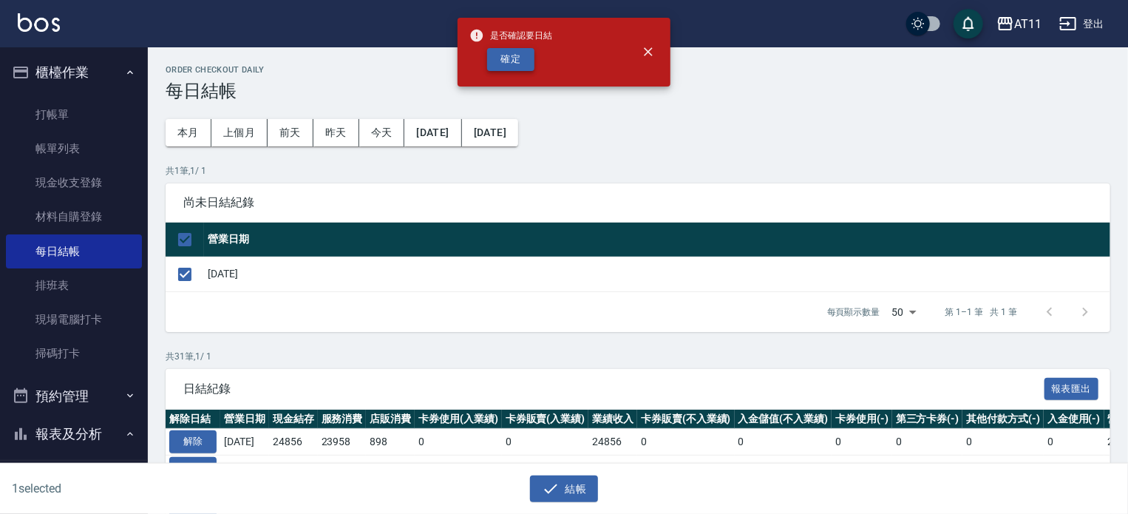
click at [523, 55] on button "確定" at bounding box center [510, 59] width 47 height 23
checkbox input "false"
